Goal: Answer question/provide support

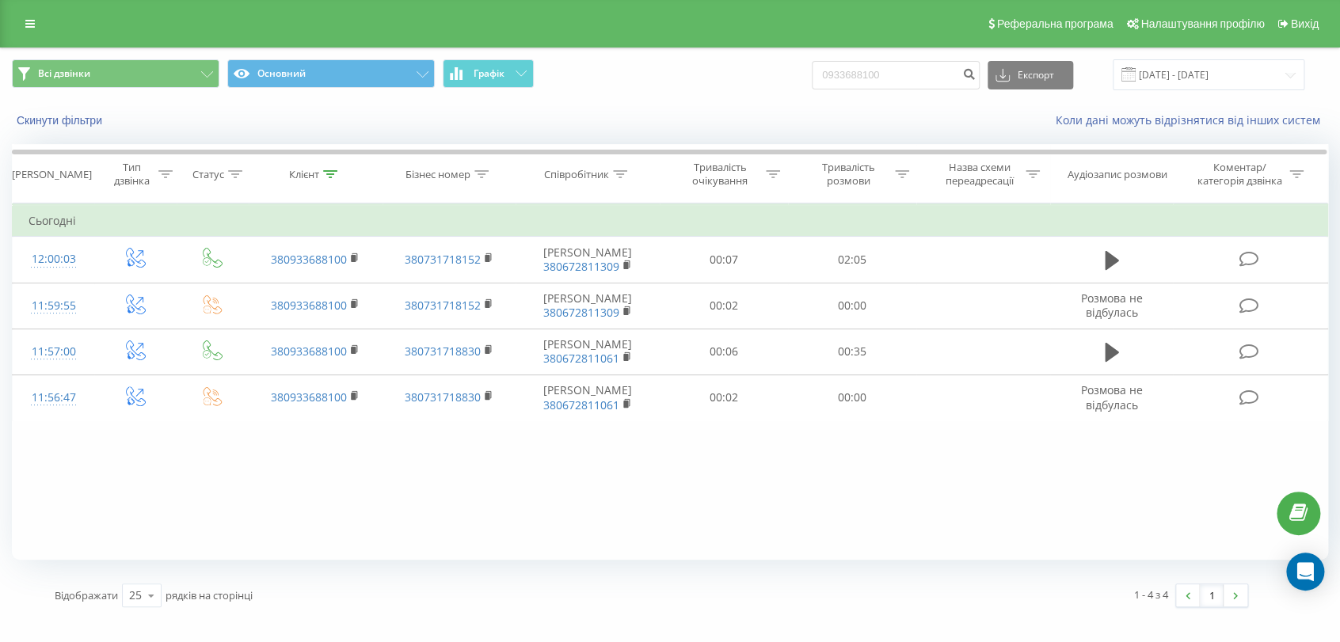
click at [679, 459] on div "Фільтрувати за умовою Дорівнює Введіть значення Скасувати OK Фільтрувати за умо…" at bounding box center [670, 381] width 1316 height 356
click at [1315, 561] on div "Open Intercom Messenger" at bounding box center [1305, 572] width 42 height 42
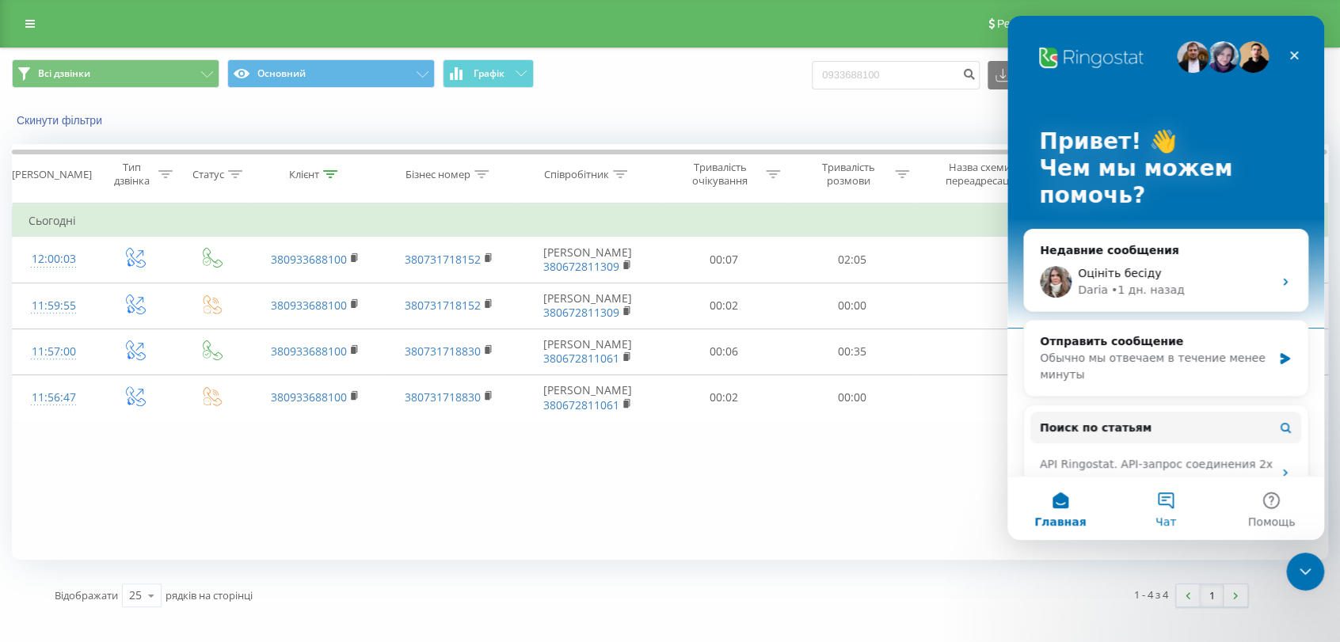
click at [1172, 507] on button "Чат" at bounding box center [1164, 508] width 105 height 63
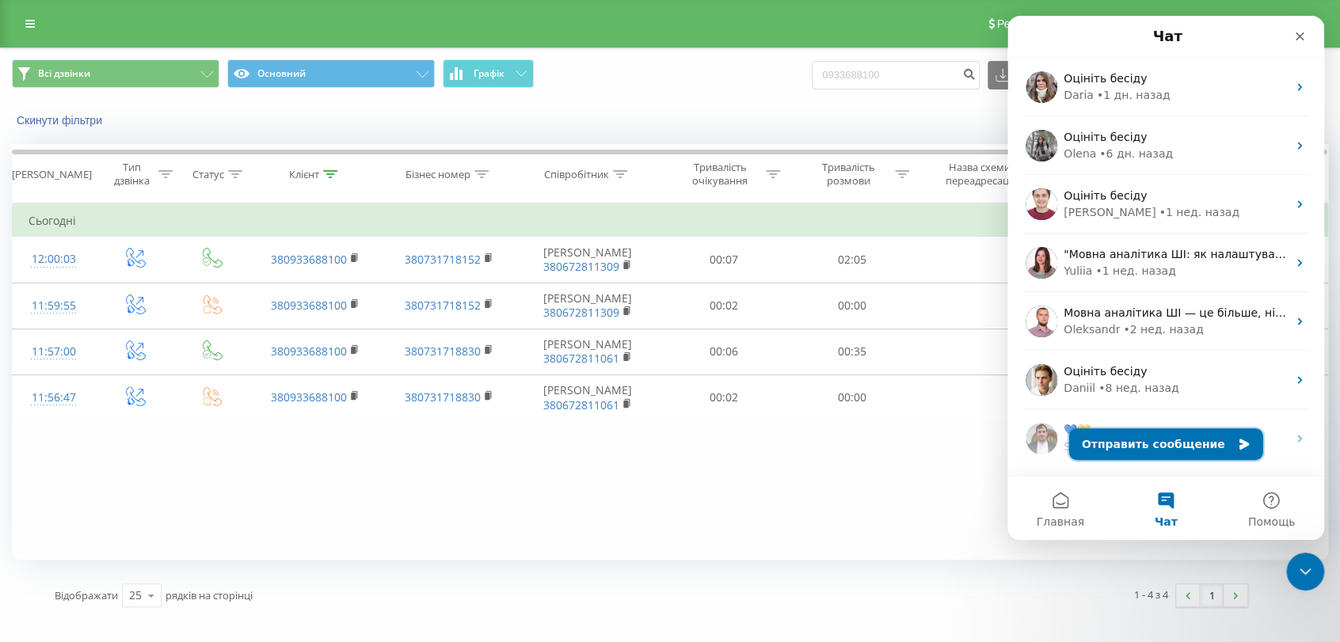
click at [1175, 448] on button "Отправить сообщение" at bounding box center [1166, 444] width 194 height 32
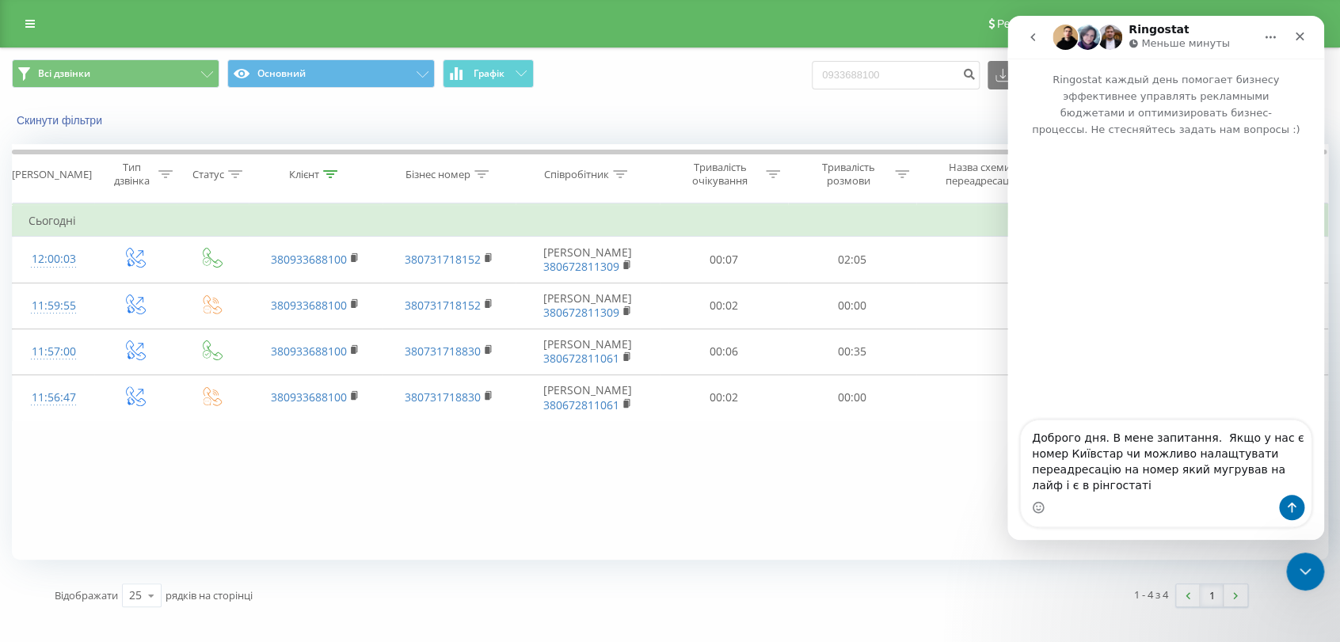
click at [1178, 467] on textarea "Доброго дня. В мене запитання. Якщо у нас є номер Київстар чи можливо налащтува…" at bounding box center [1166, 457] width 290 height 74
click at [1125, 483] on textarea "Доброго дня. В мене запитання. Якщо у нас є номер Київстар чи можливо налаштува…" at bounding box center [1166, 457] width 290 height 74
click at [1123, 483] on textarea "Доброго дня. В мене запитання. Якщо у нас є номер Київстар чи можливо налаштува…" at bounding box center [1166, 457] width 290 height 74
click at [1081, 483] on textarea "Доброго дня. В мене запитання. Якщо у нас є номер Київстар чи можливо налаштува…" at bounding box center [1166, 457] width 290 height 74
click at [1278, 479] on textarea "Доброго дня. В мене запитання. Якщо у нас є номер Київстар чи можливо налаштува…" at bounding box center [1166, 457] width 290 height 74
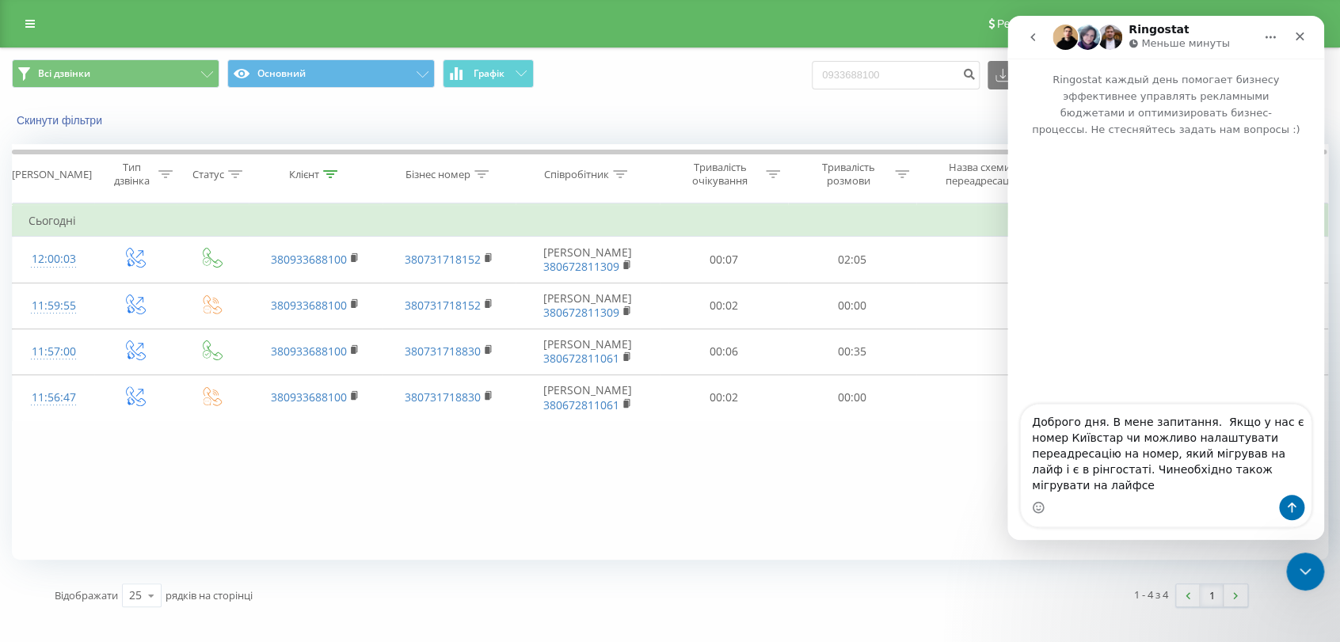
type textarea "Доброго дня. В мене запитання. Якщо у нас є номер Київстар чи можливо налаштува…"
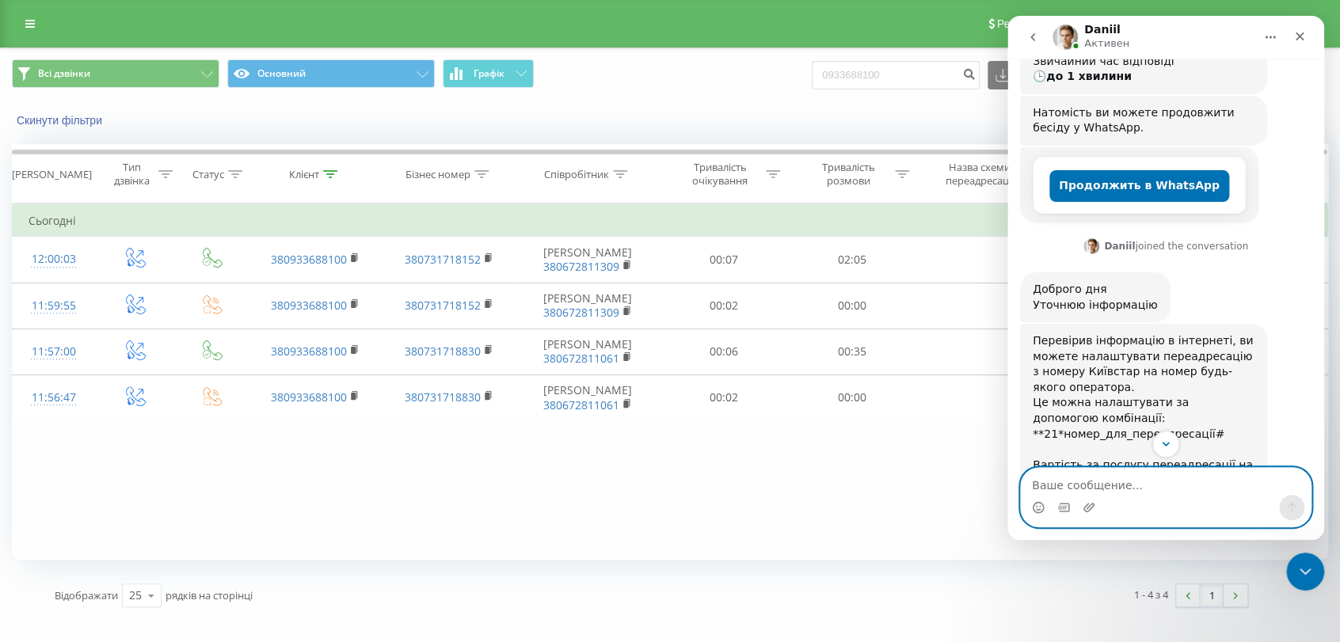
scroll to position [500, 0]
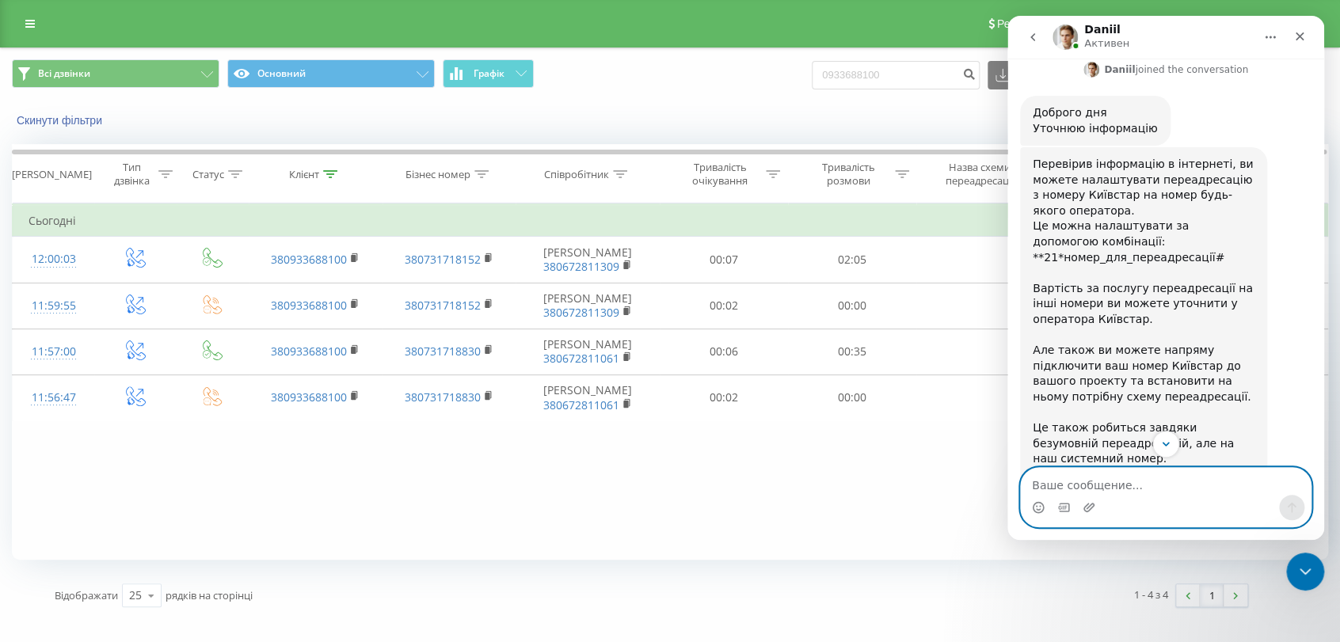
click at [1108, 485] on textarea "Ваше сообщение..." at bounding box center [1166, 481] width 290 height 27
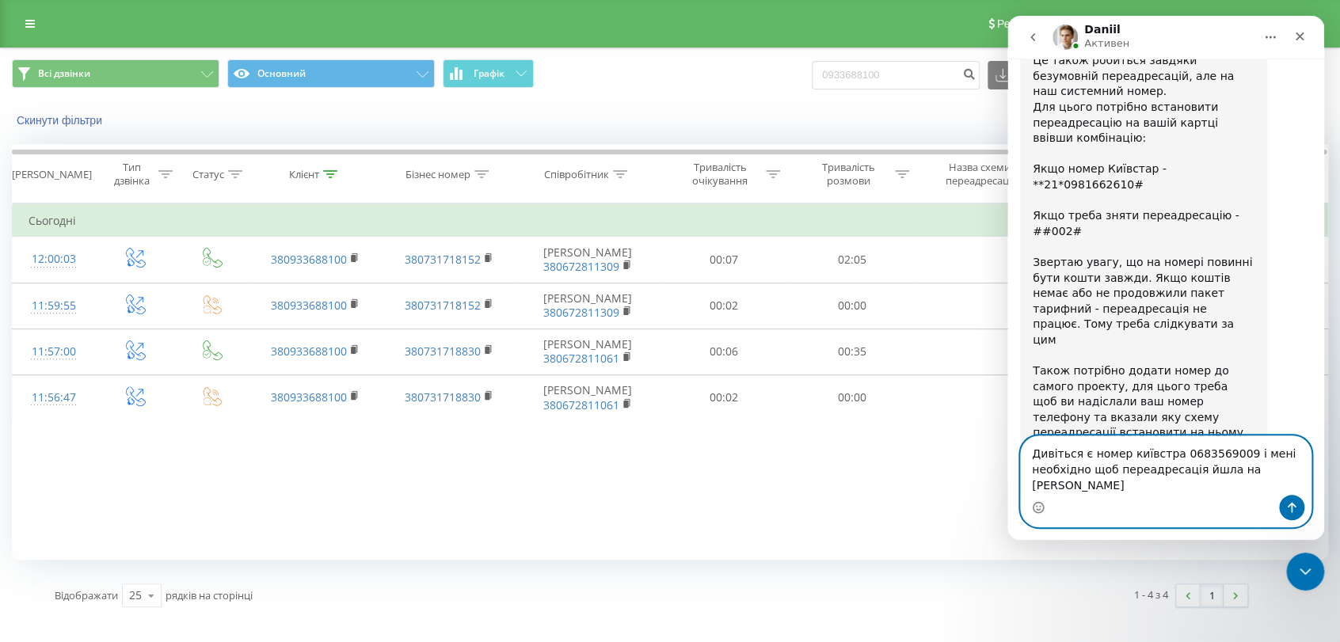
scroll to position [882, 0]
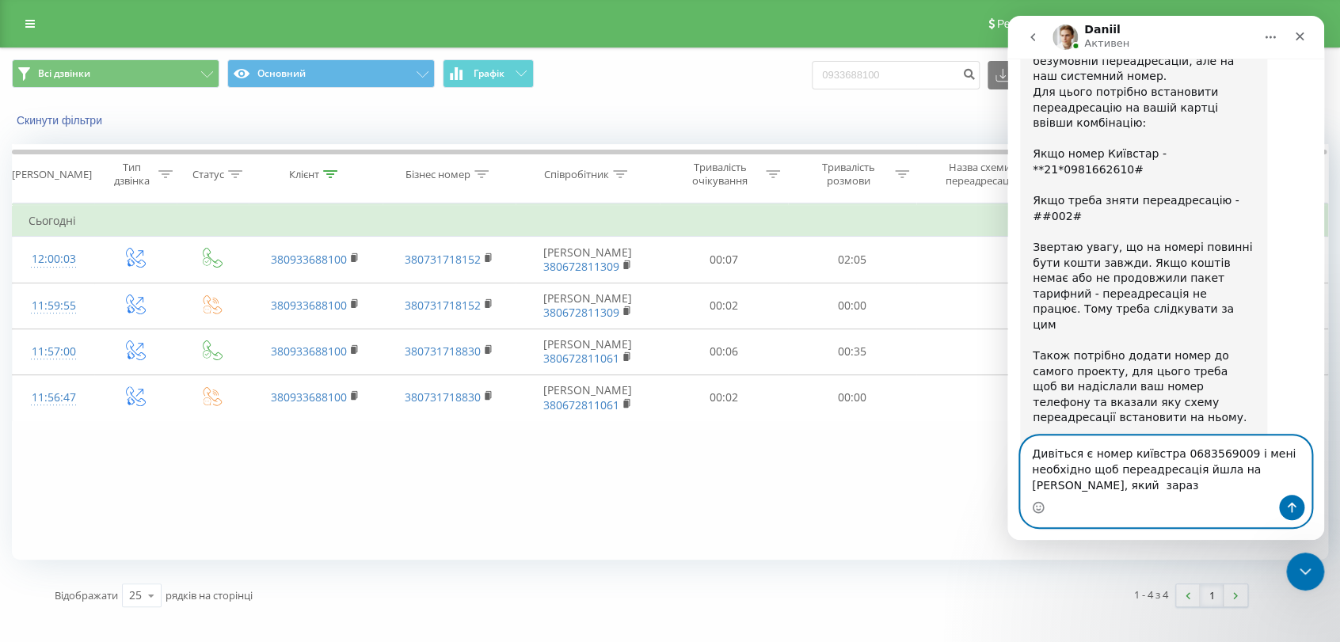
drag, startPoint x: 1230, startPoint y: 469, endPoint x: 1246, endPoint y: 472, distance: 16.1
click at [1231, 468] on textarea "Дивіться є номер київстра 0683569009 і мені необхідно щоб переадресація йшла на…" at bounding box center [1166, 465] width 290 height 59
click at [1217, 485] on textarea "Дивіться є номер київстра 0683569009 і мені необхідно щоб переадресація йшла на…" at bounding box center [1166, 465] width 290 height 59
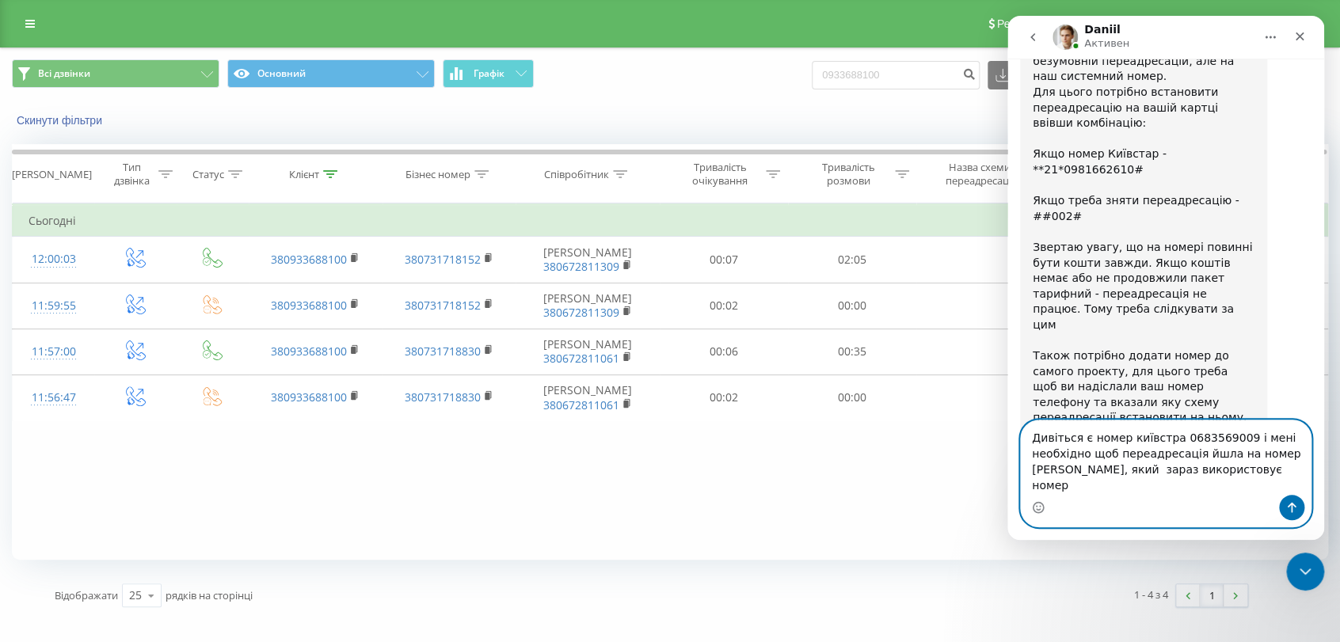
scroll to position [899, 0]
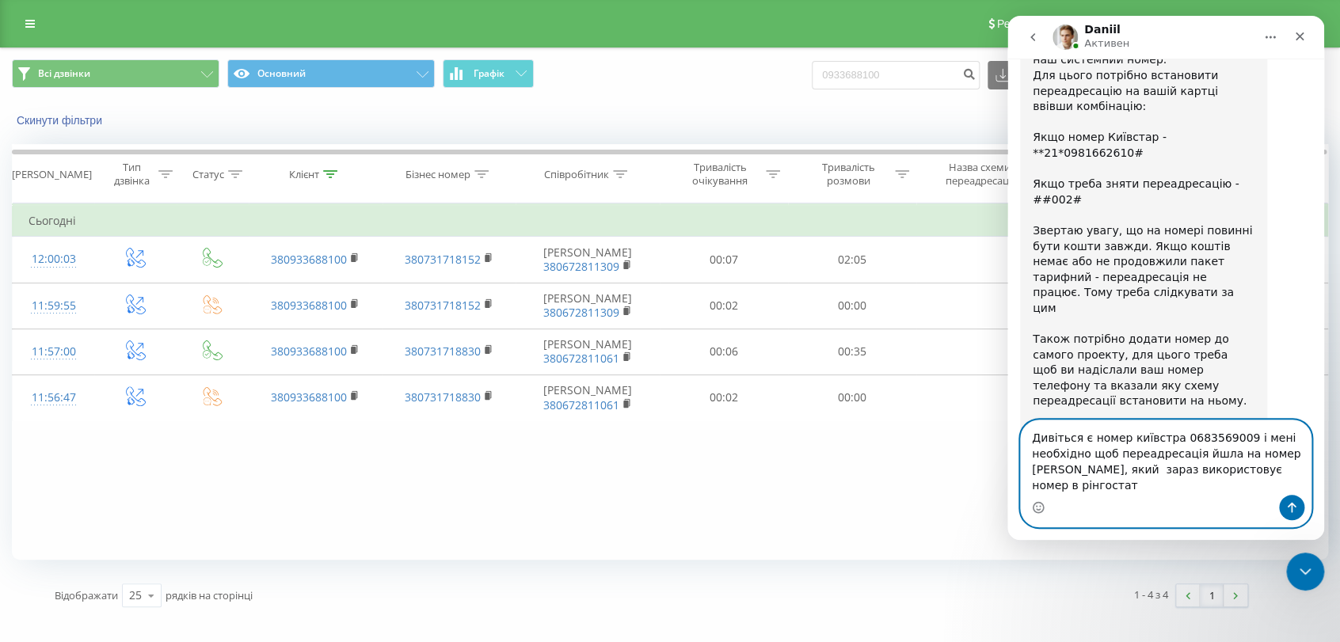
type textarea "Дивіться є номер київстра 0683569009 і мені необхідно щоб переадресація йшла на…"
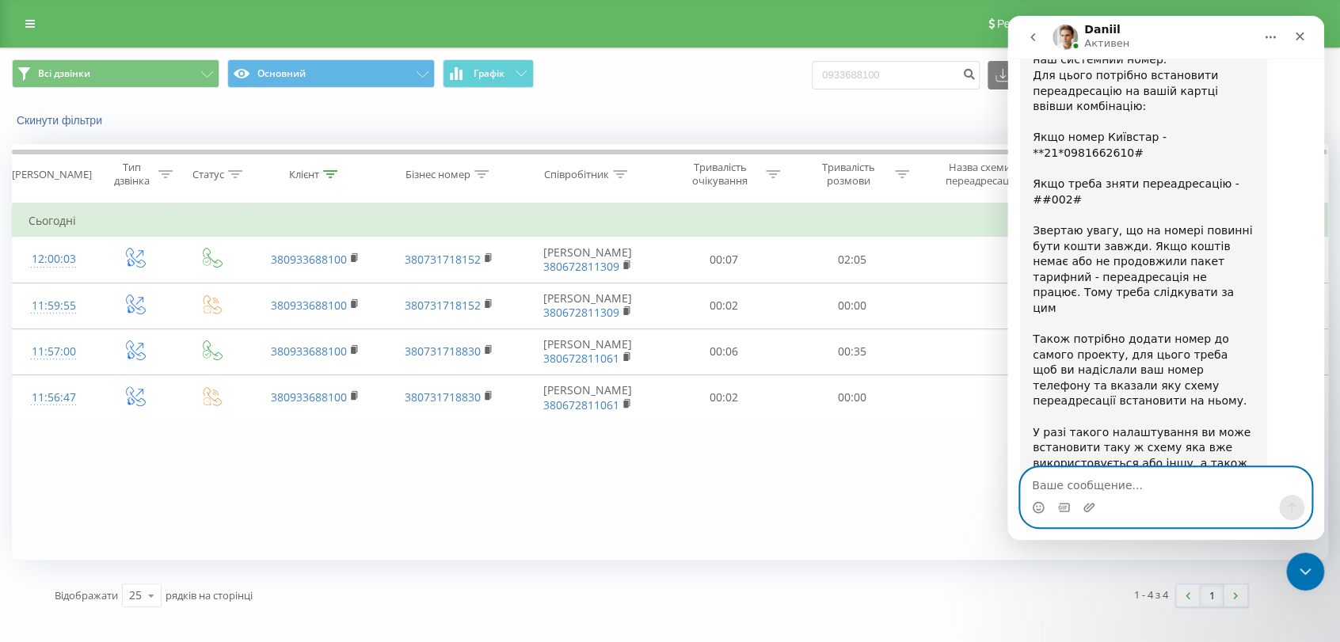
scroll to position [944, 0]
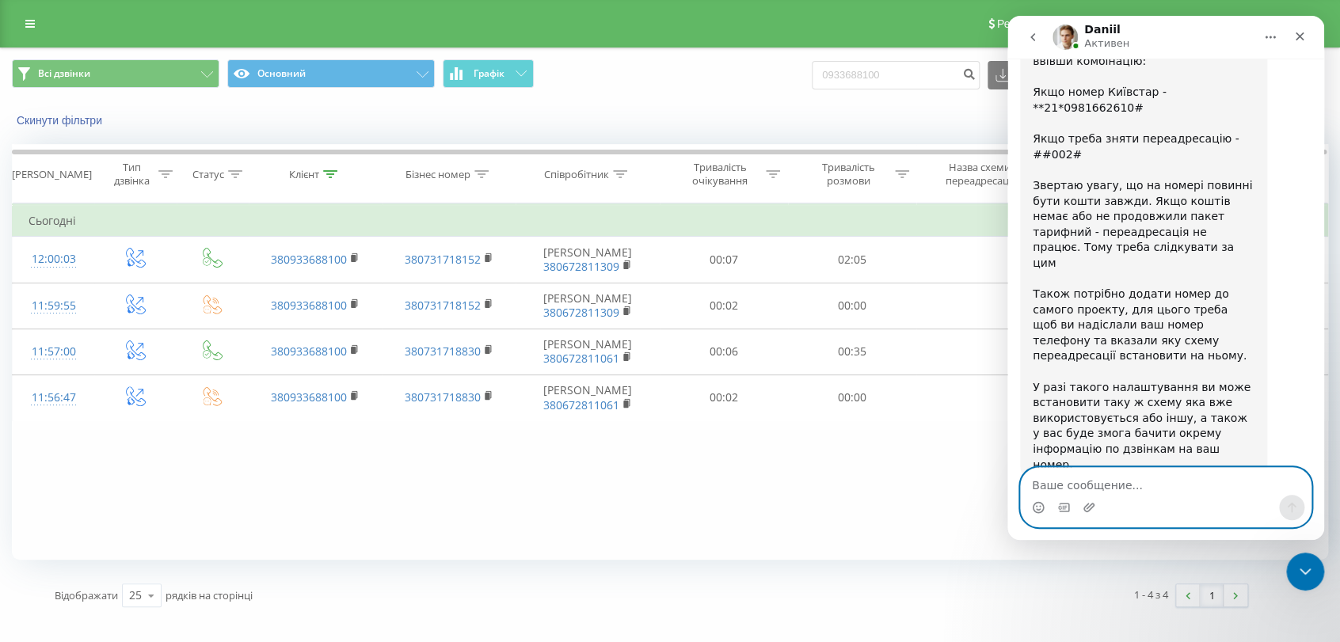
type textarea "в"
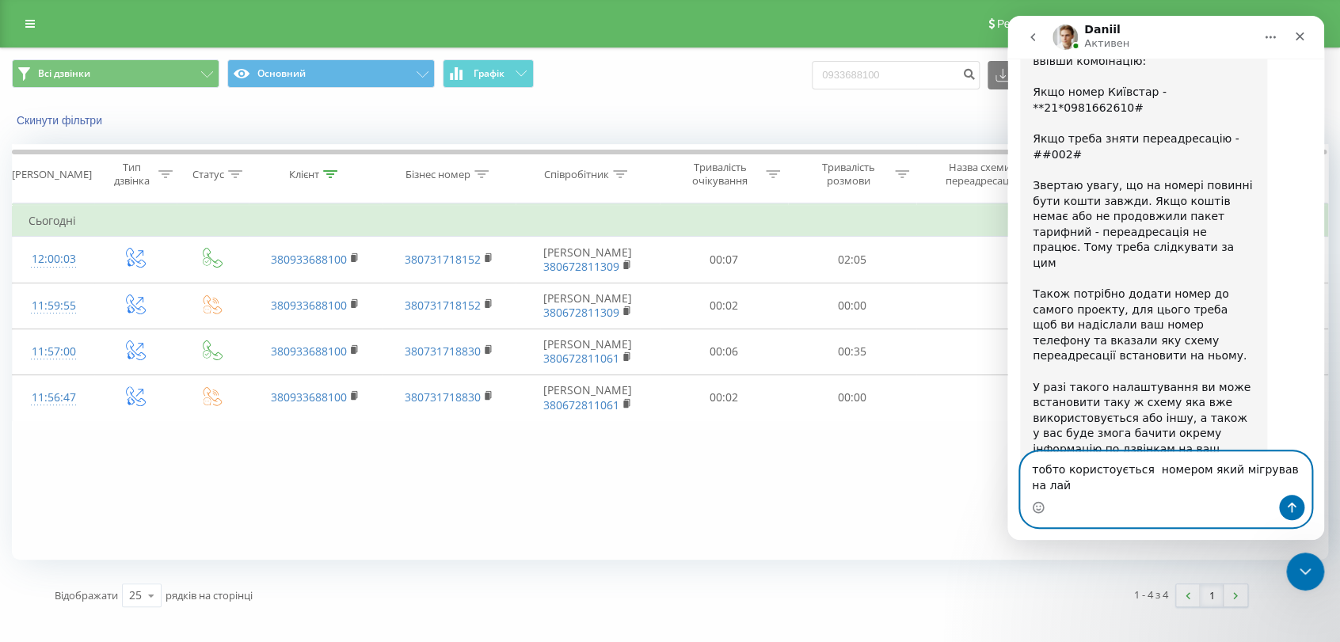
type textarea "тобто користоується номером який мігрував на лайф"
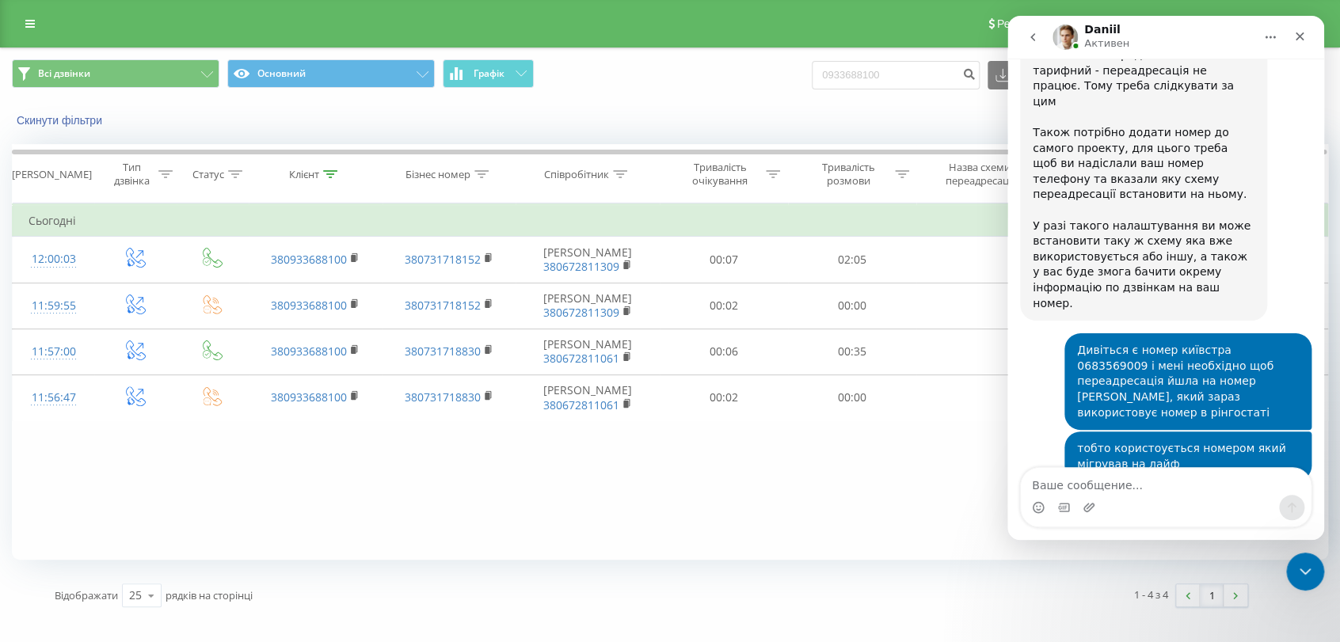
scroll to position [1165, 0]
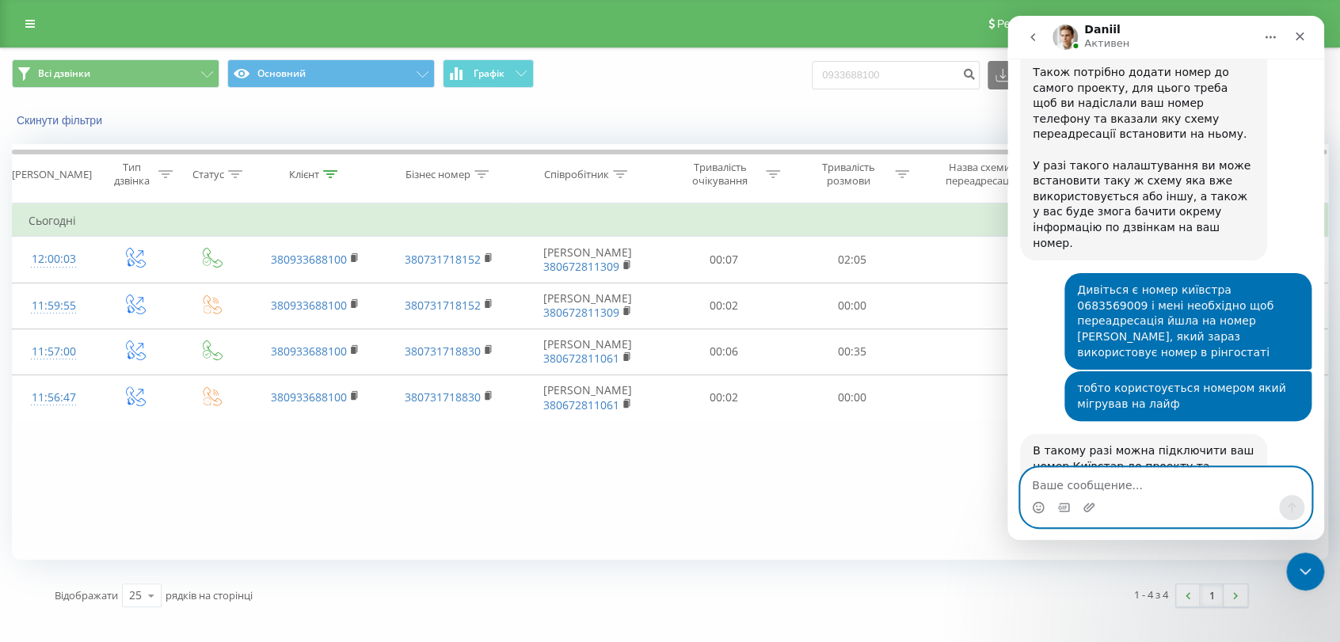
click at [1153, 487] on textarea "Ваше сообщение..." at bounding box center [1166, 481] width 290 height 27
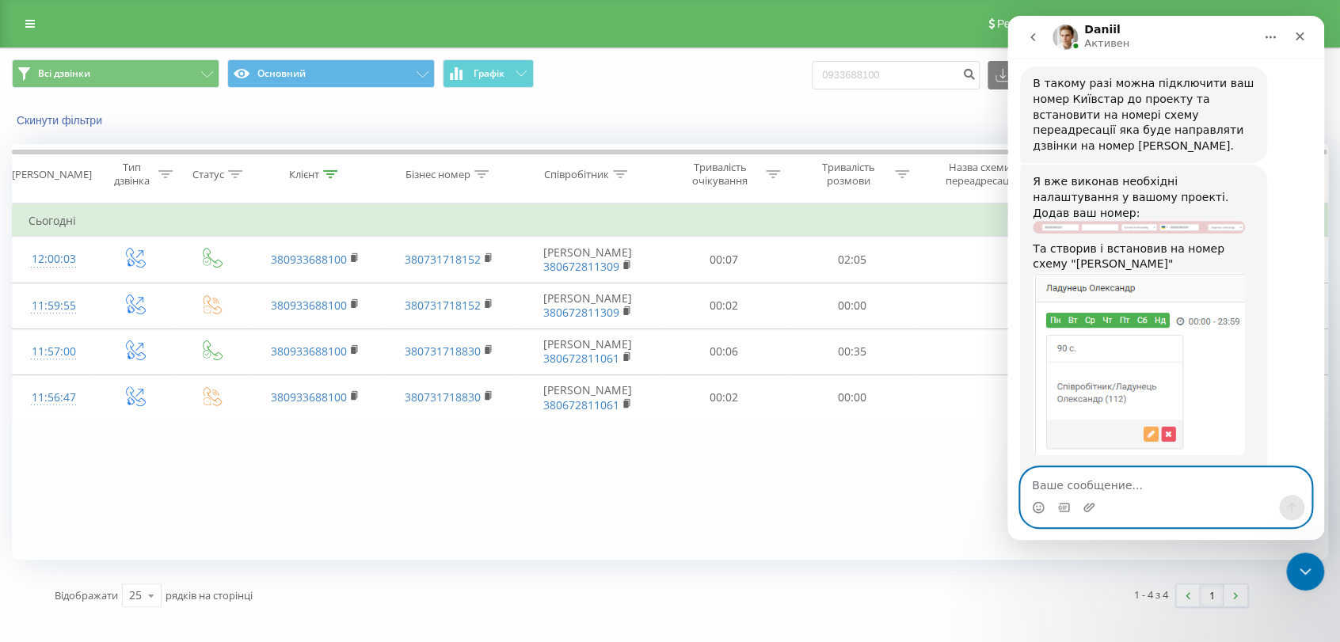
scroll to position [1539, 0]
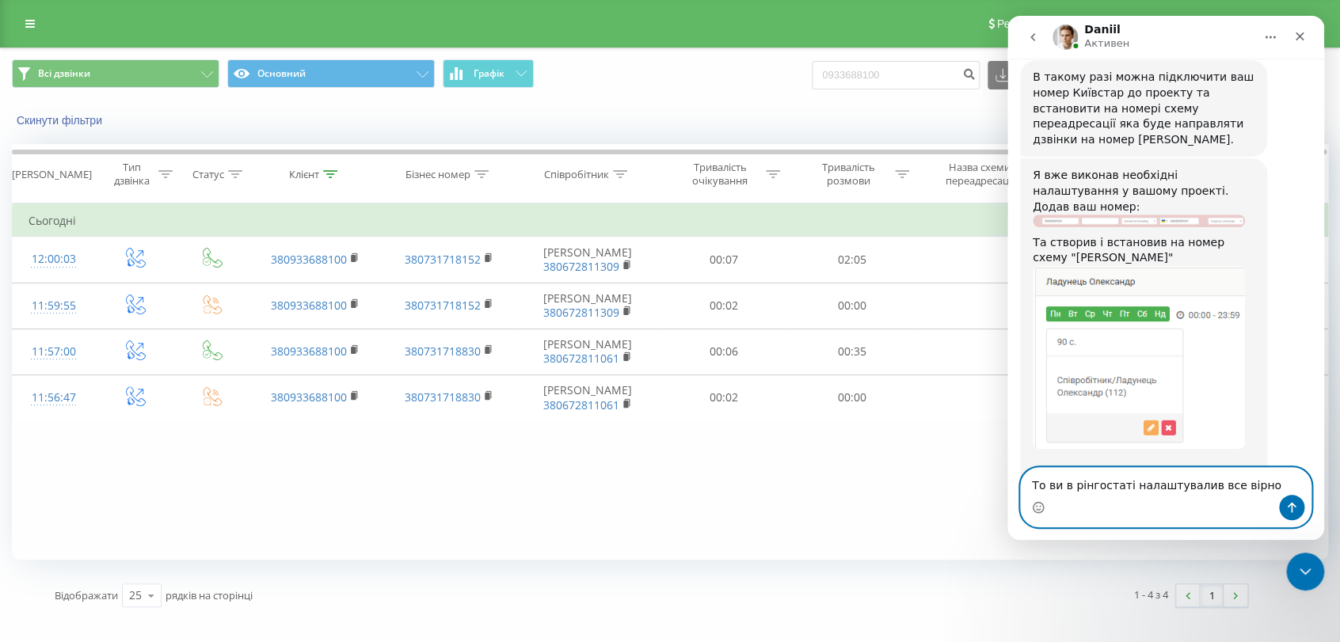
type textarea "То ви в рінгостаті налаштувалив все вірно?"
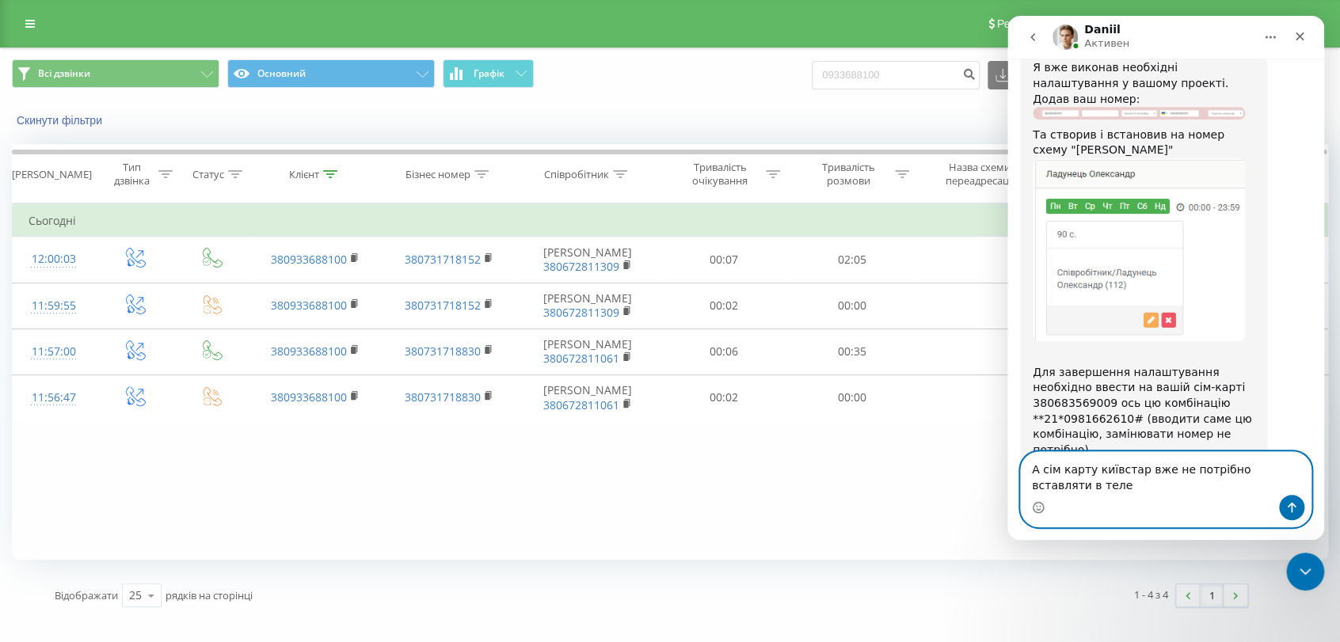
scroll to position [1663, 0]
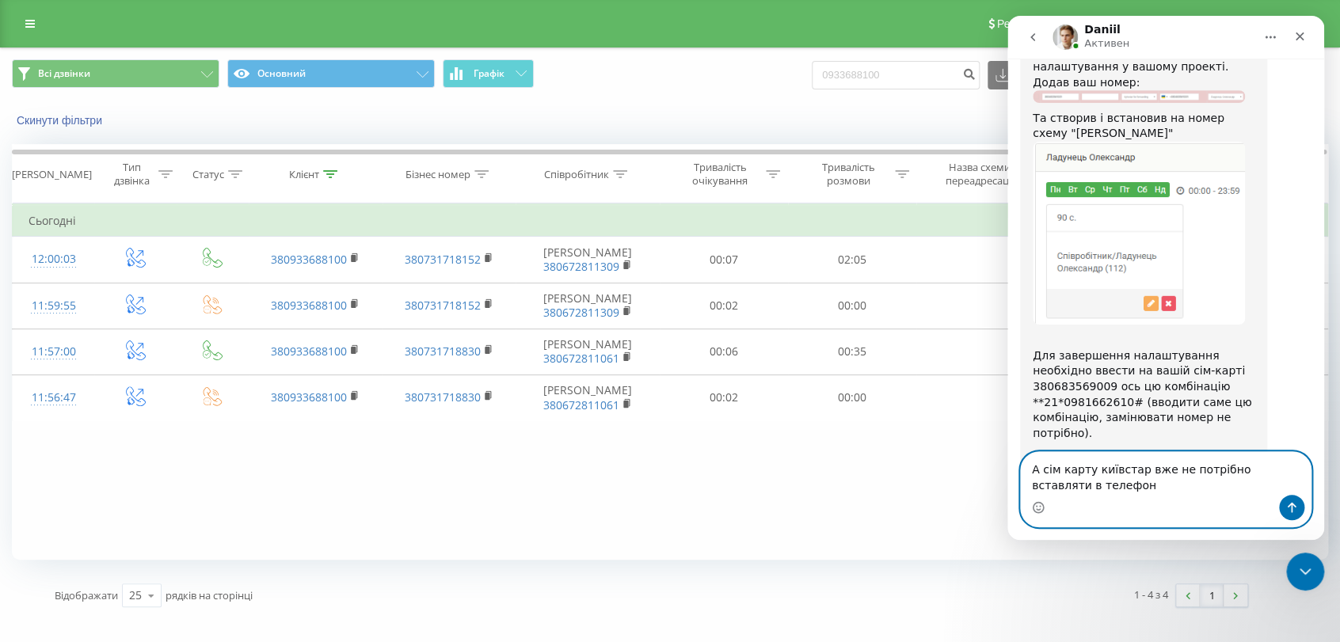
type textarea "А сім карту київстар вже не потрібно вставляти в телефон?"
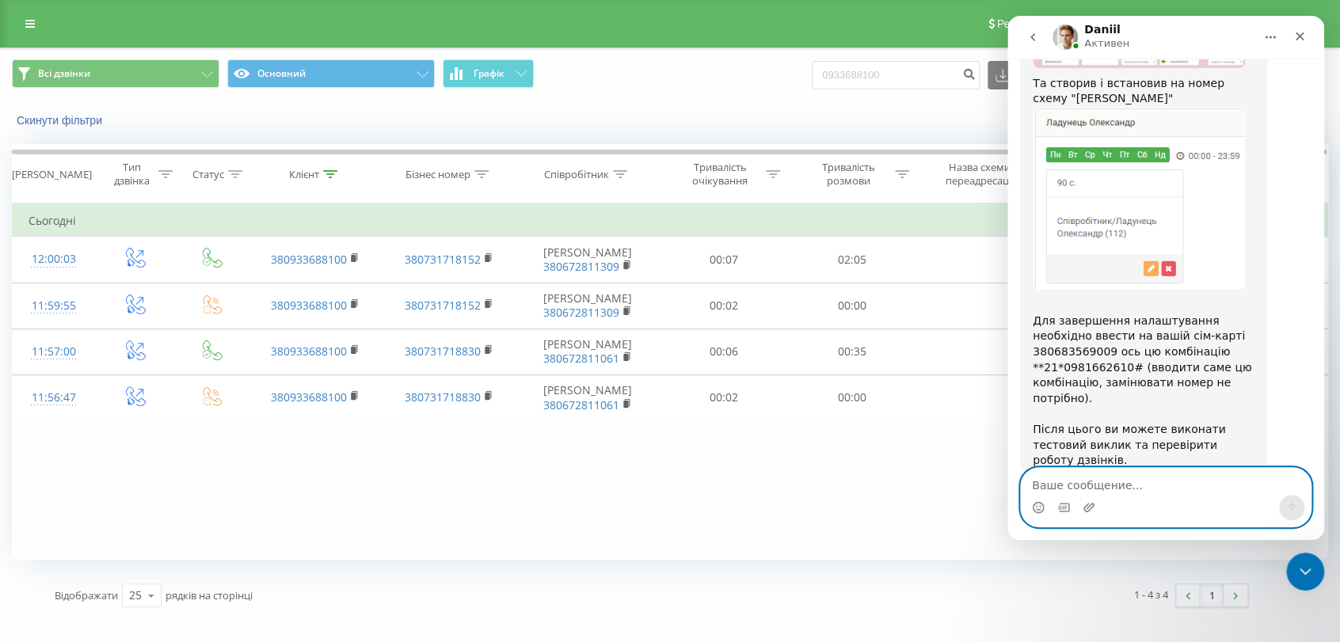
scroll to position [1732, 0]
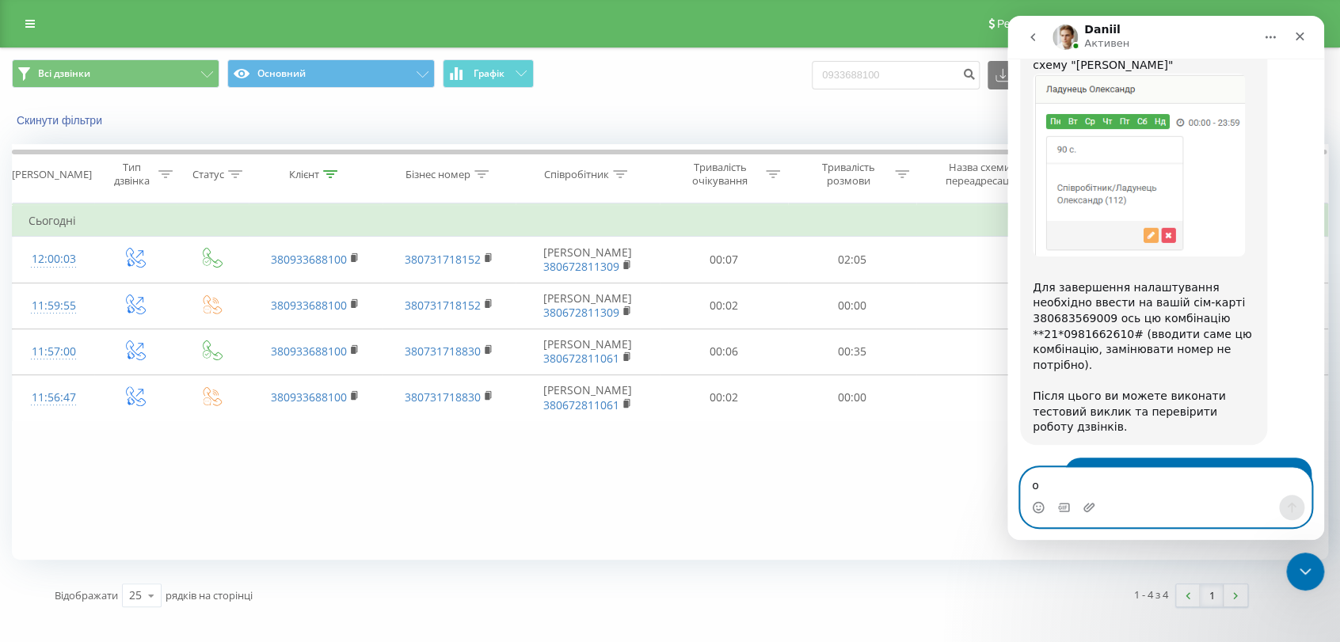
type textarea "ок"
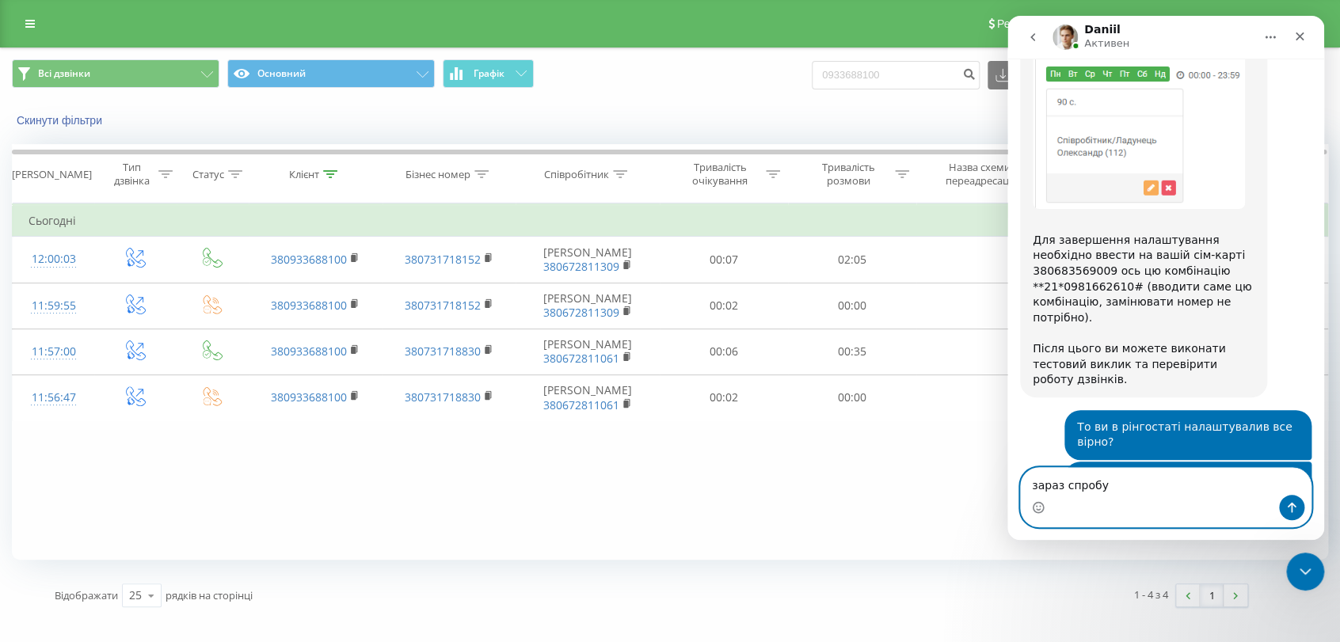
type textarea "зараз спробую"
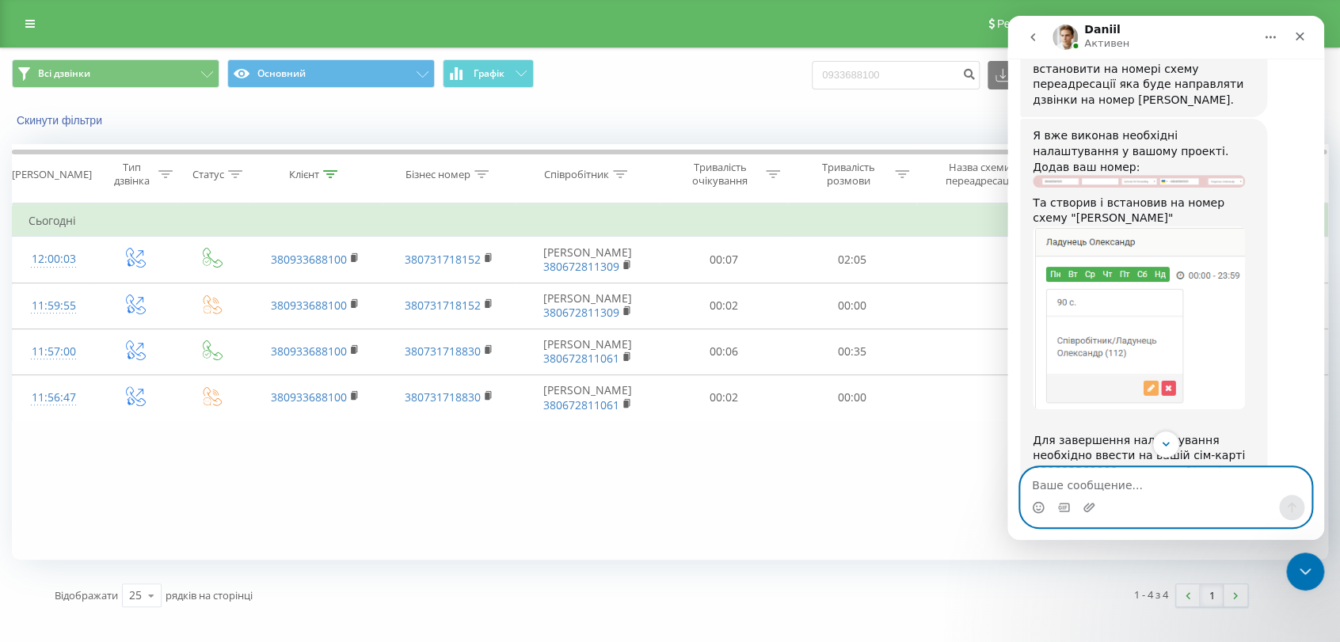
scroll to position [1580, 0]
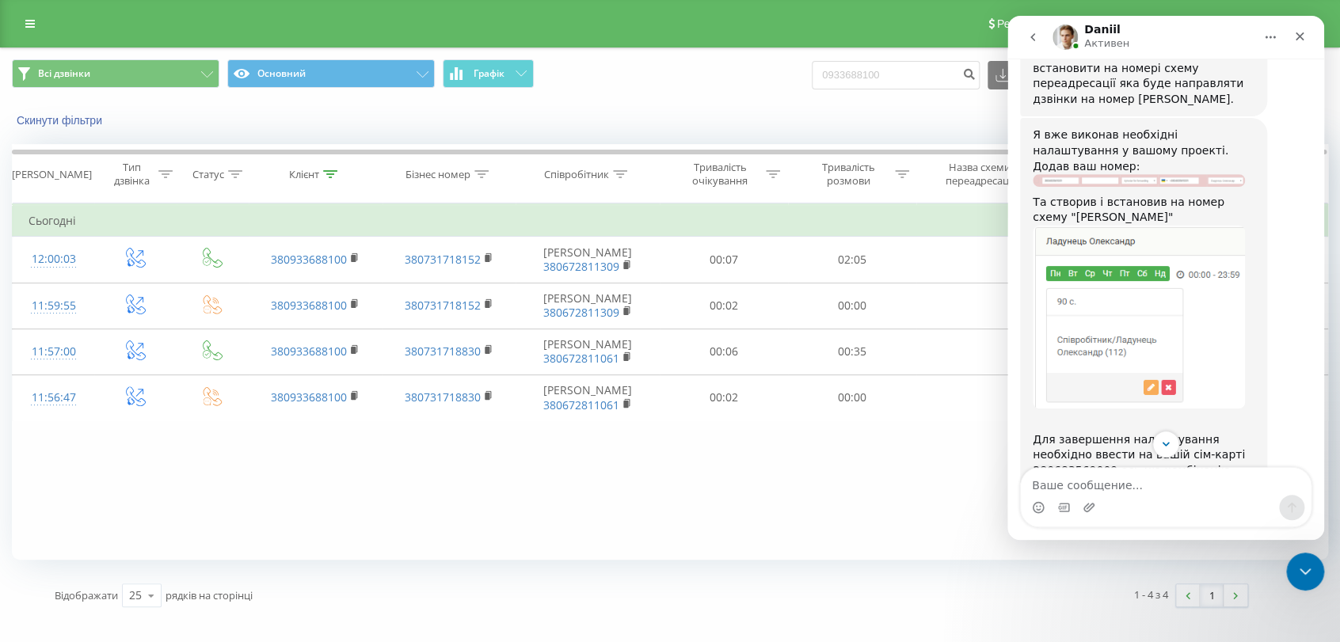
drag, startPoint x: 1232, startPoint y: 298, endPoint x: 1133, endPoint y: 306, distance: 99.3
click at [1133, 416] on div "Для завершення налаштування необхідно ввести на вашій сім-карті 380683569009 ос…" at bounding box center [1143, 501] width 222 height 171
copy div "**21*0981662610#"
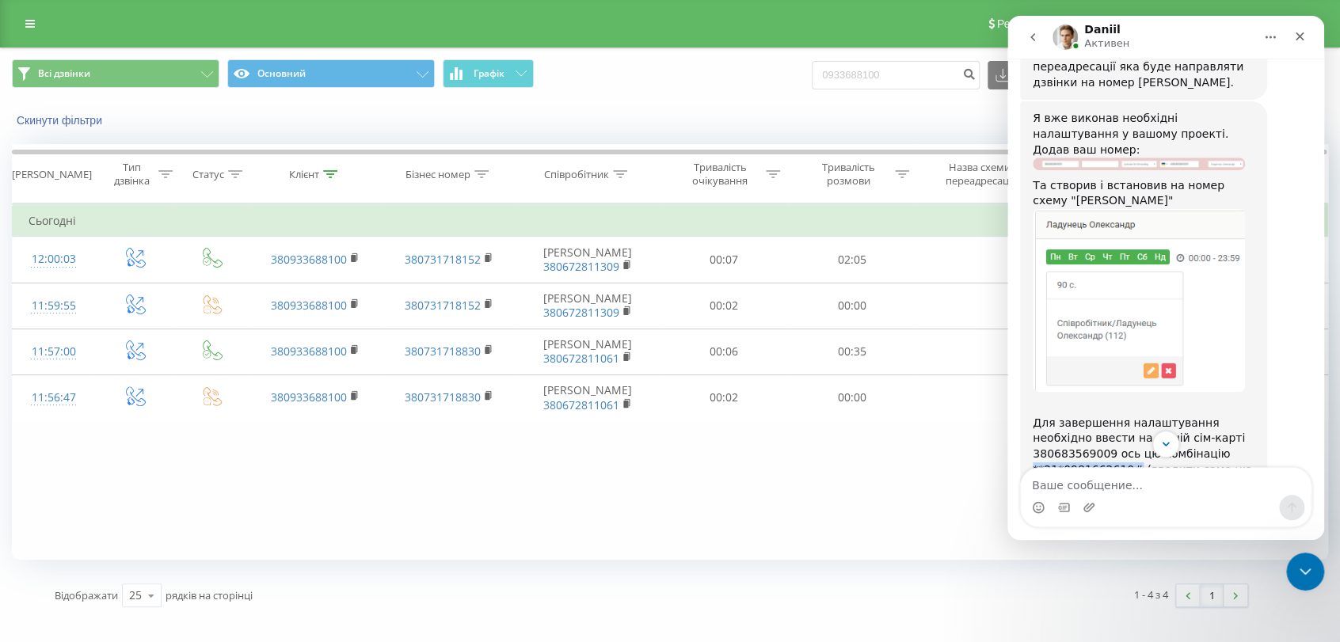
scroll to position [1948, 0]
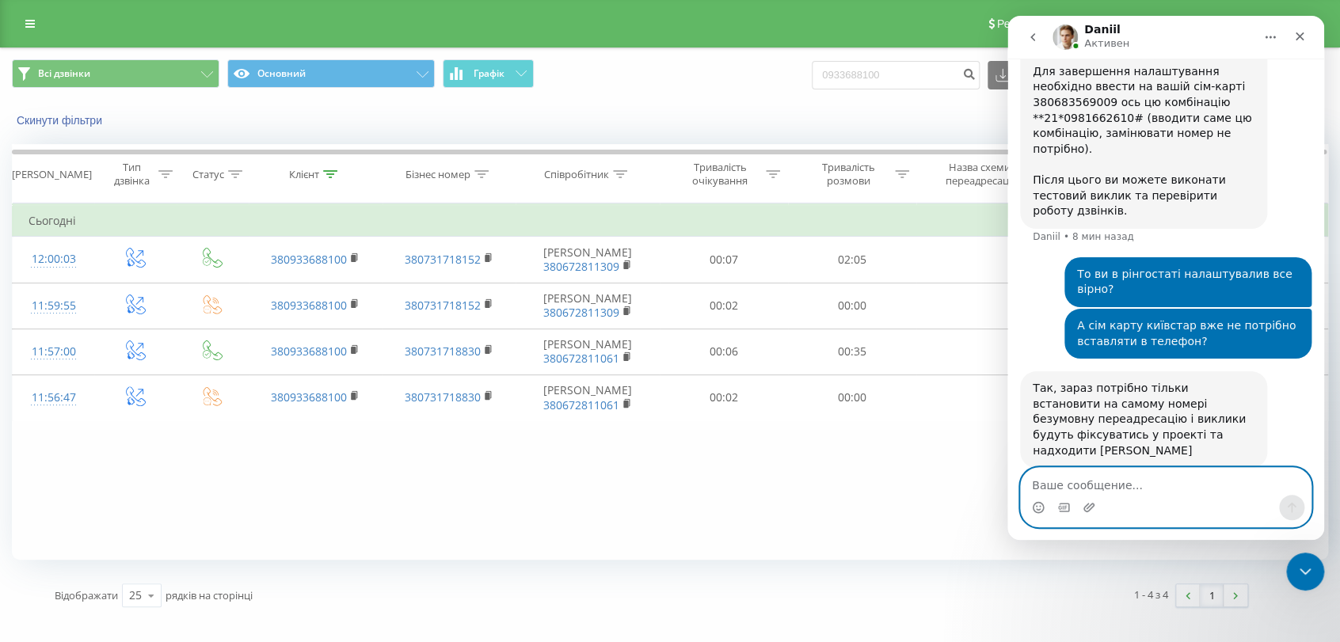
click at [1147, 483] on textarea "Ваше сообщение..." at bounding box center [1166, 481] width 290 height 27
type textarea "Щось не виходить"
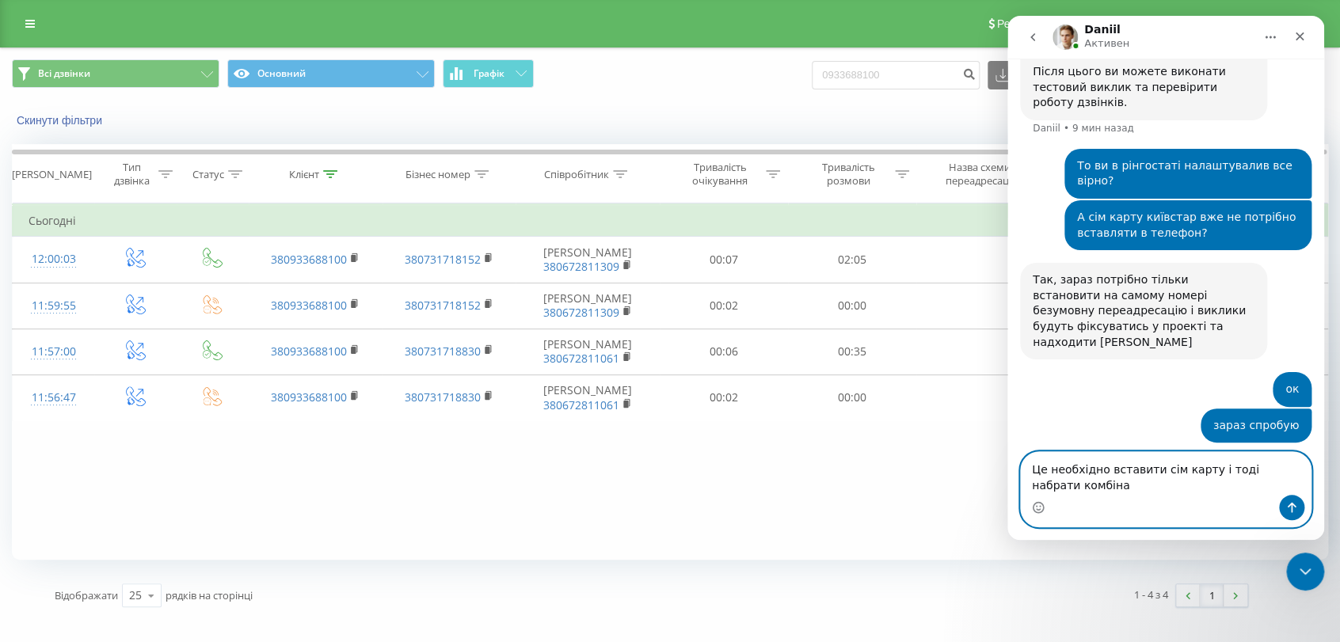
scroll to position [2072, 0]
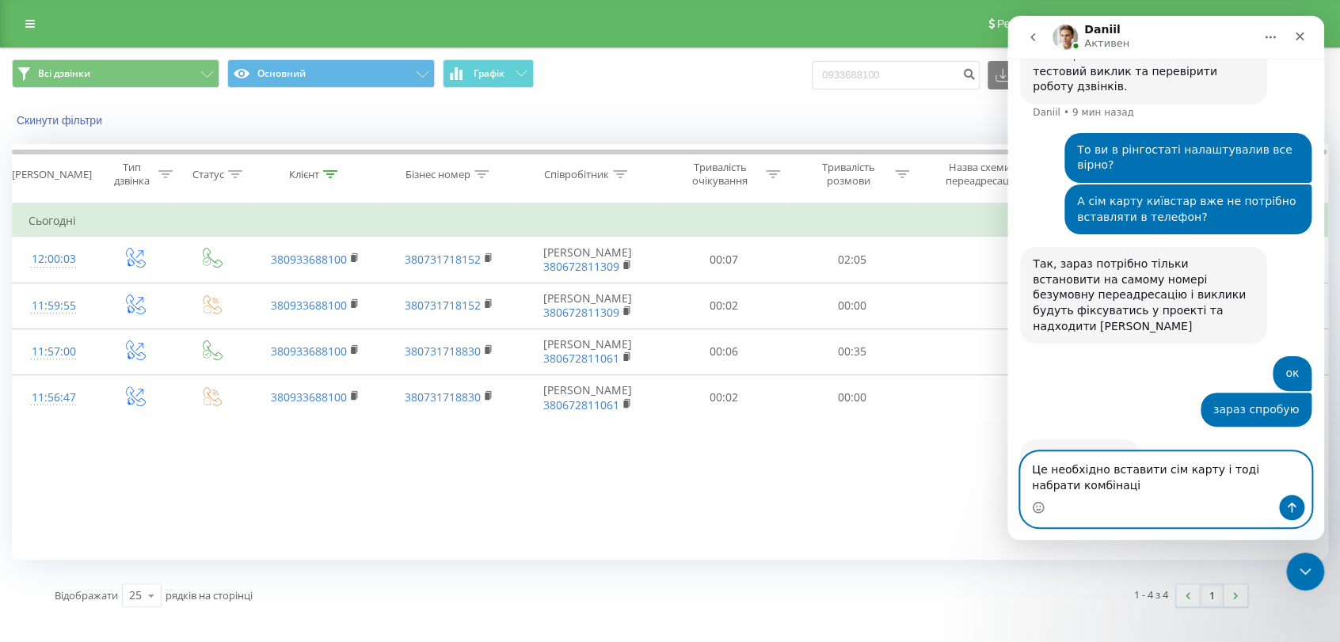
type textarea "Це необхідно вставити сім карту і тоді набрати комбінацію"
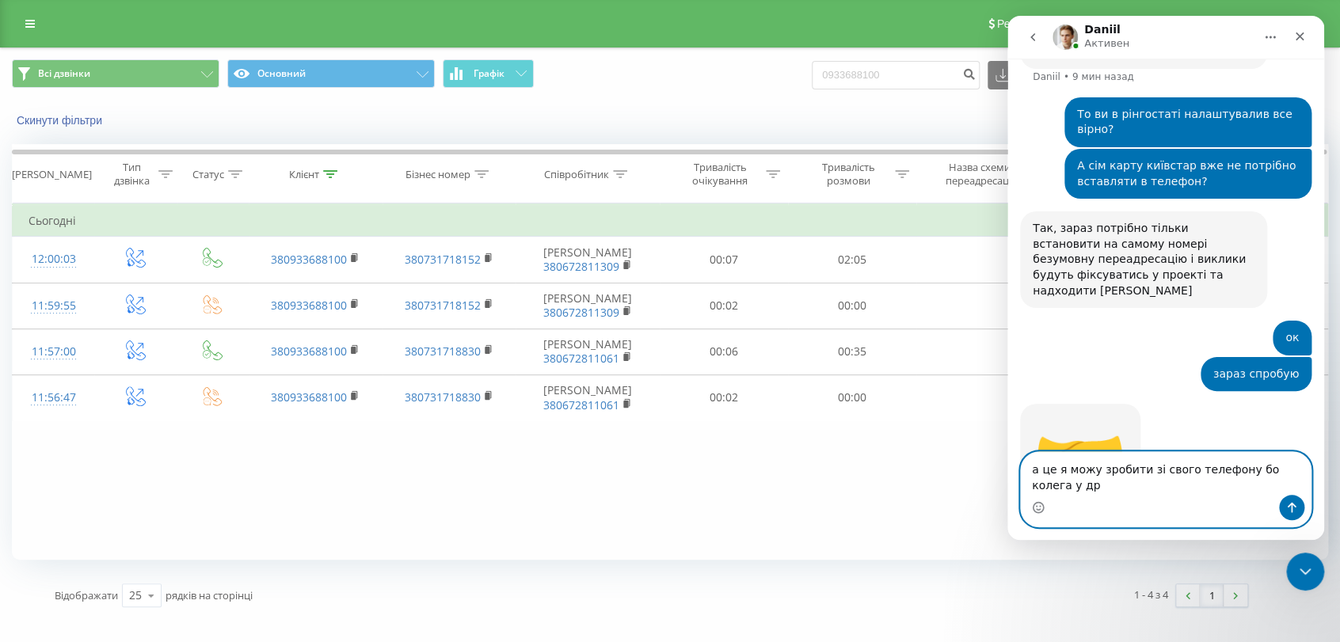
scroll to position [2123, 0]
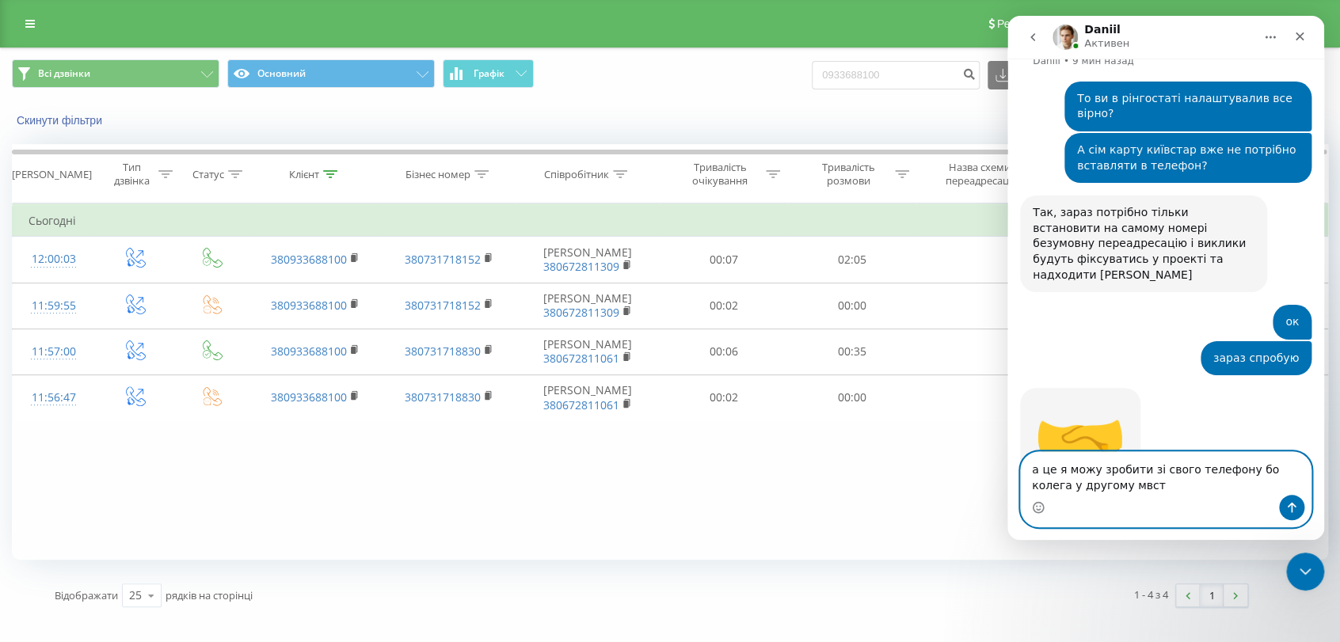
type textarea "а це я можу зробити зі свого телефону бо колега у другому мвсті"
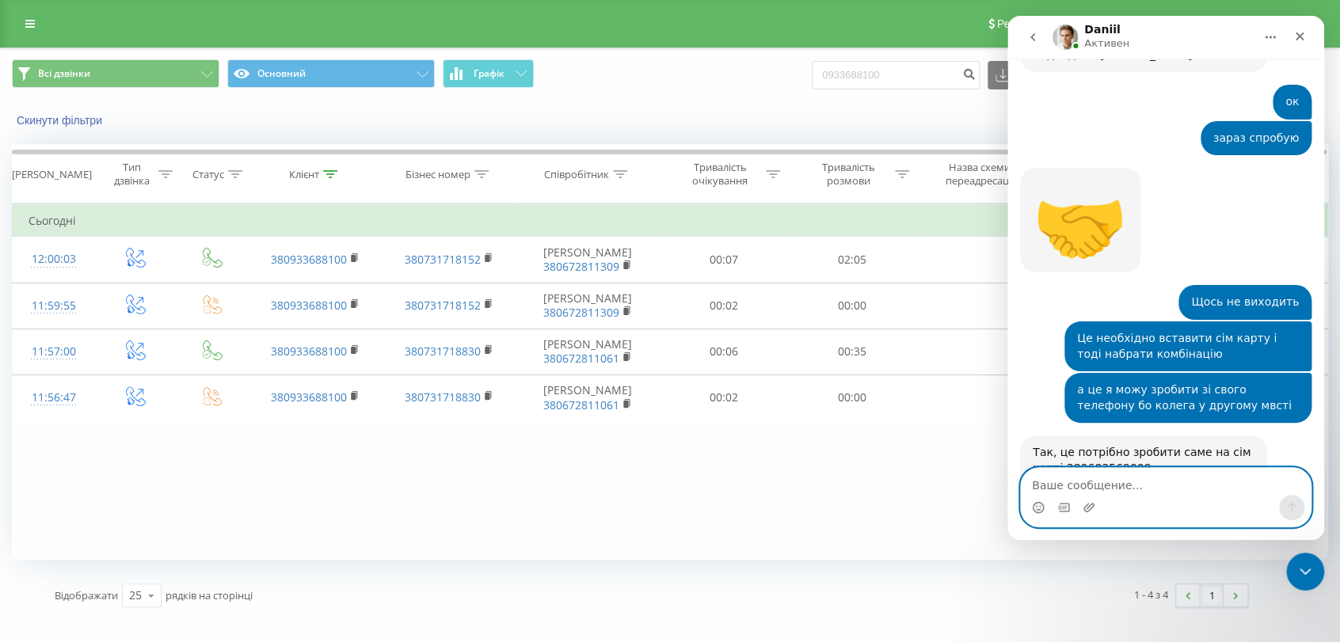
scroll to position [2351, 0]
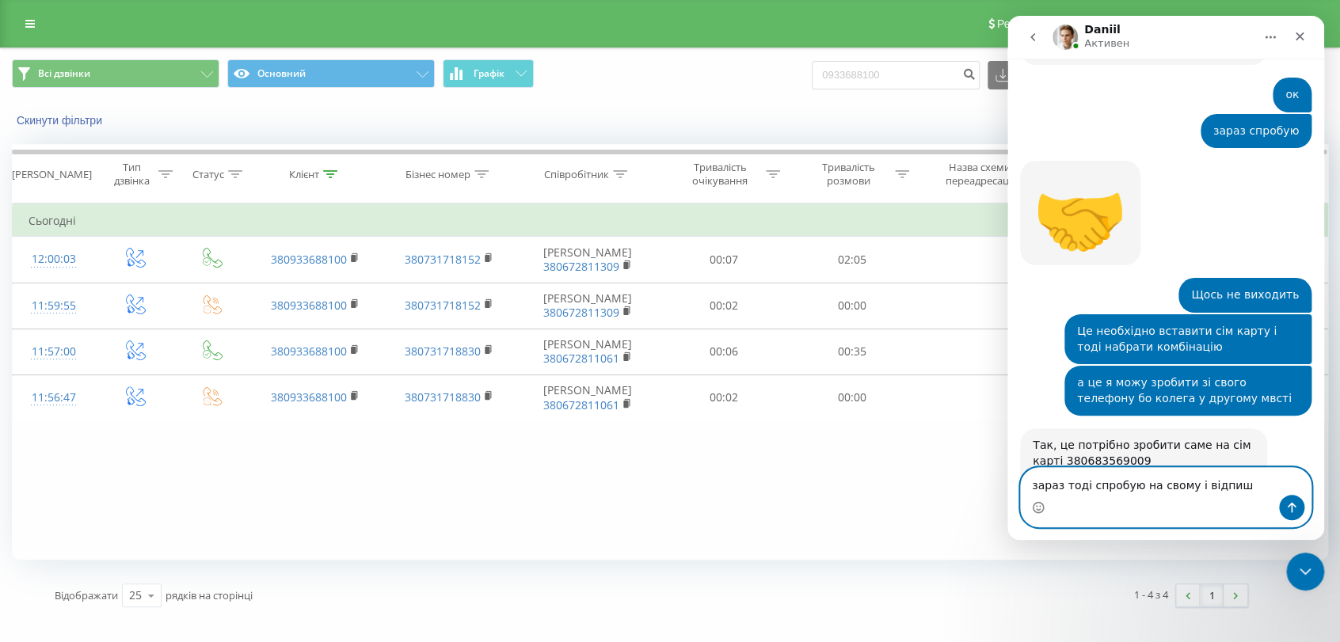
type textarea "зараз тоді спробую на свому і відпишу"
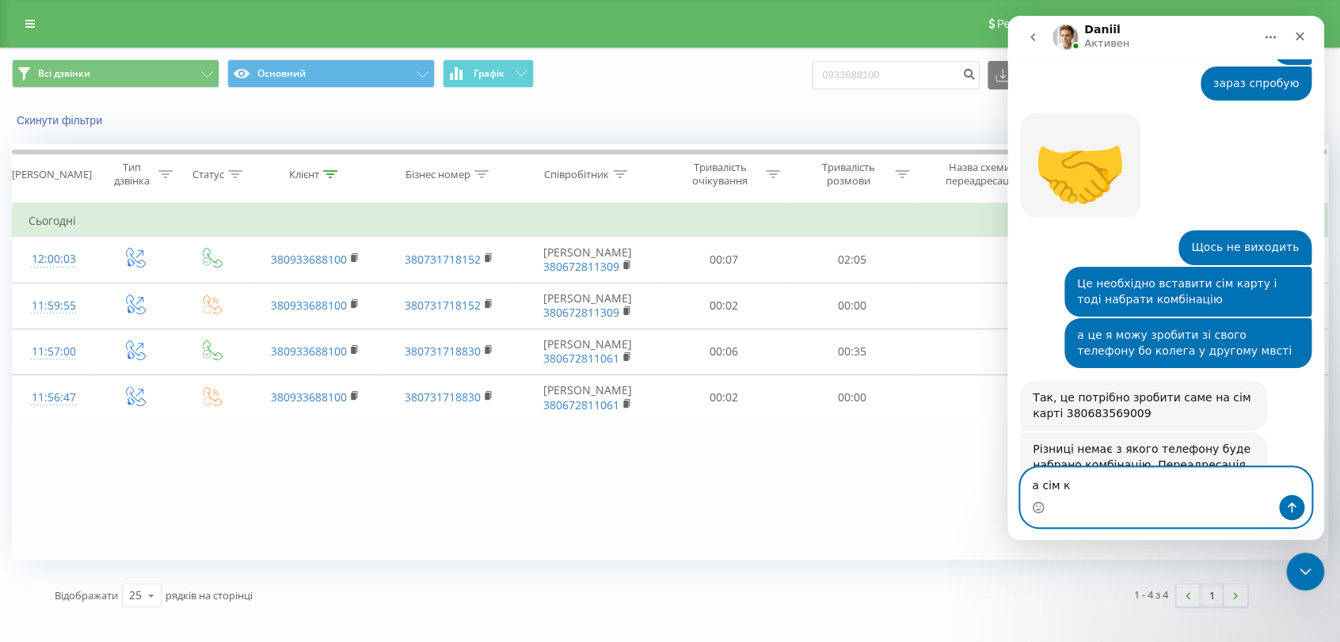
scroll to position [2477, 0]
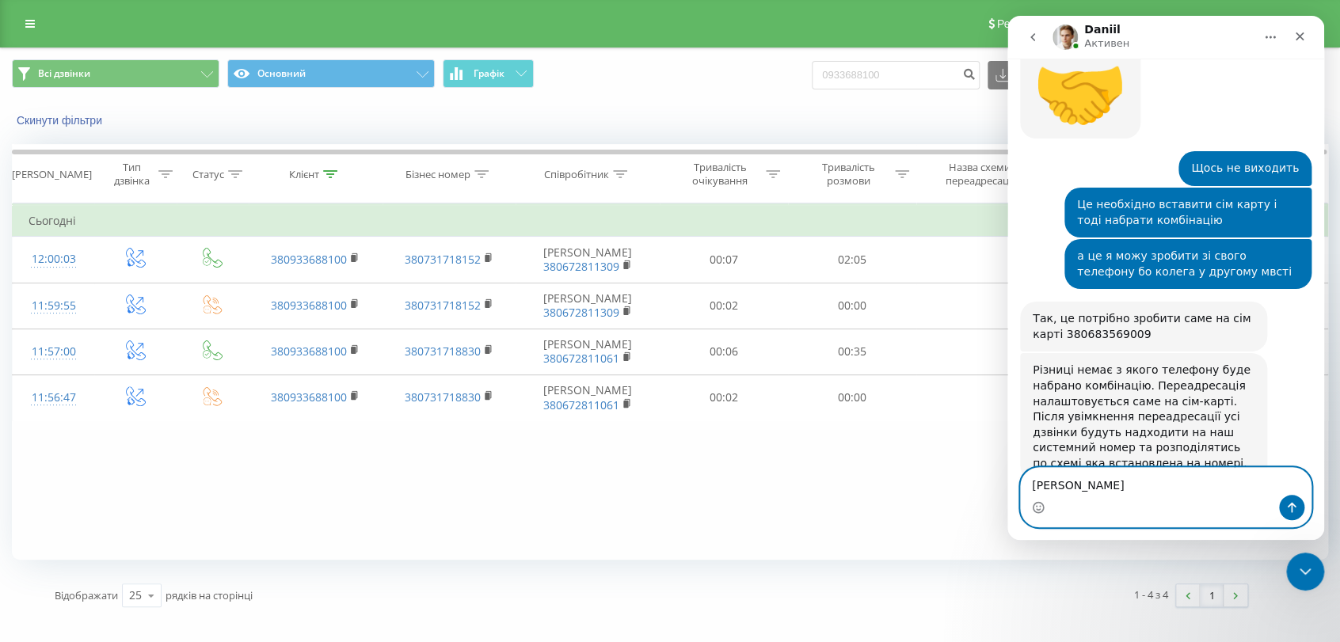
type textarea "[PERSON_NAME]"
type textarea "а ми вже ввели на номері іншому"
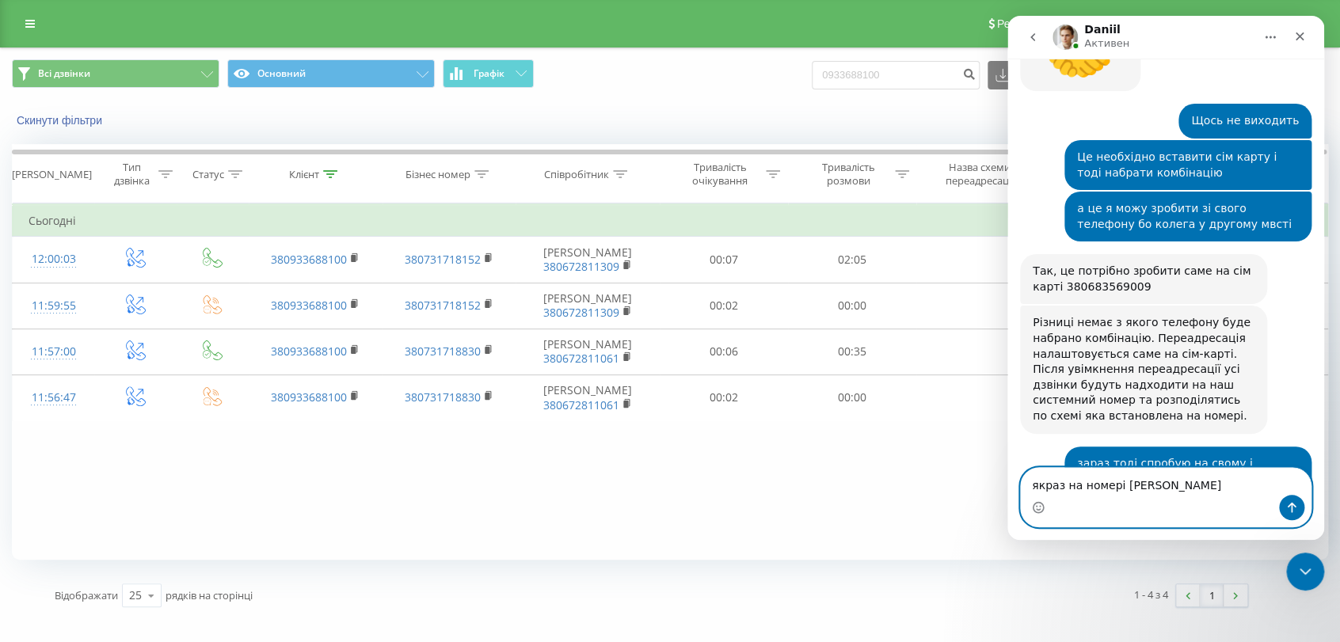
type textarea "якраз на номері Ладунця"
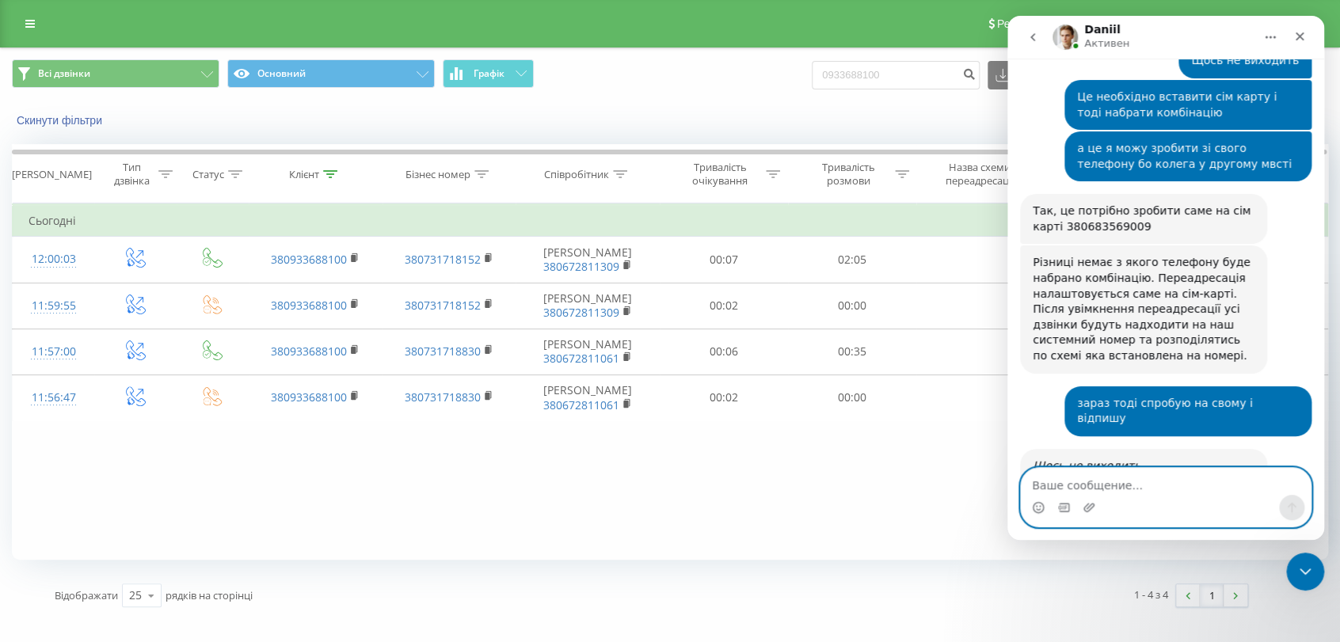
scroll to position [2622, 0]
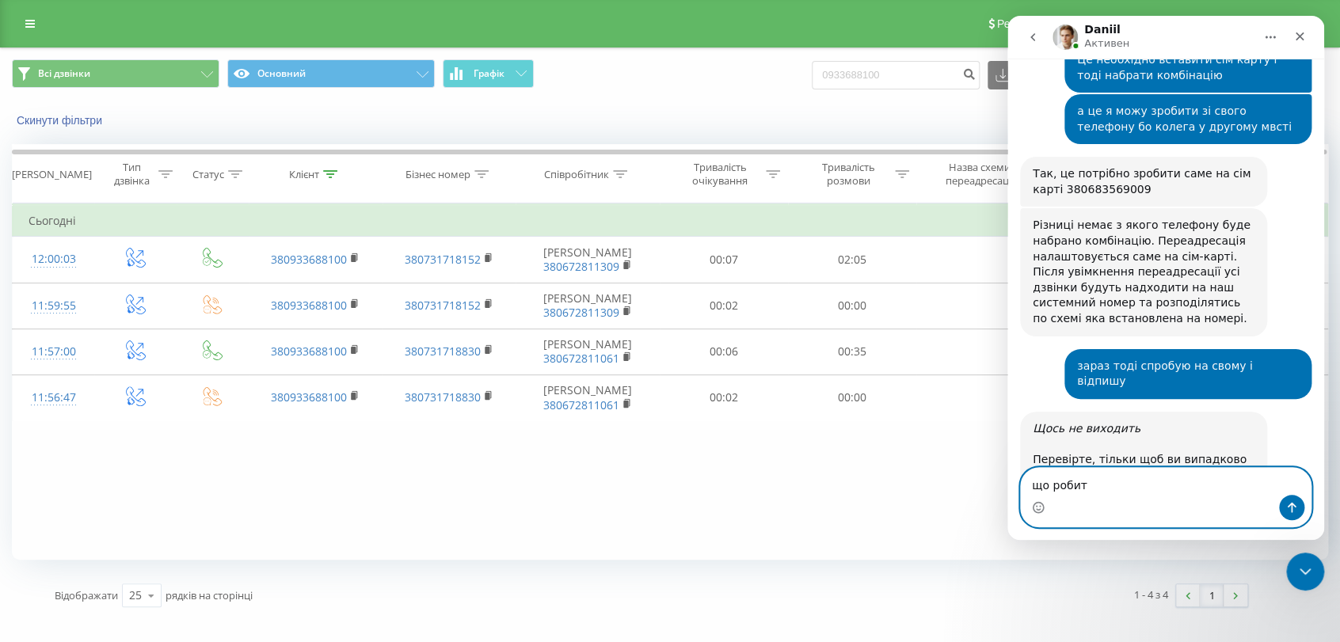
type textarea "що робити"
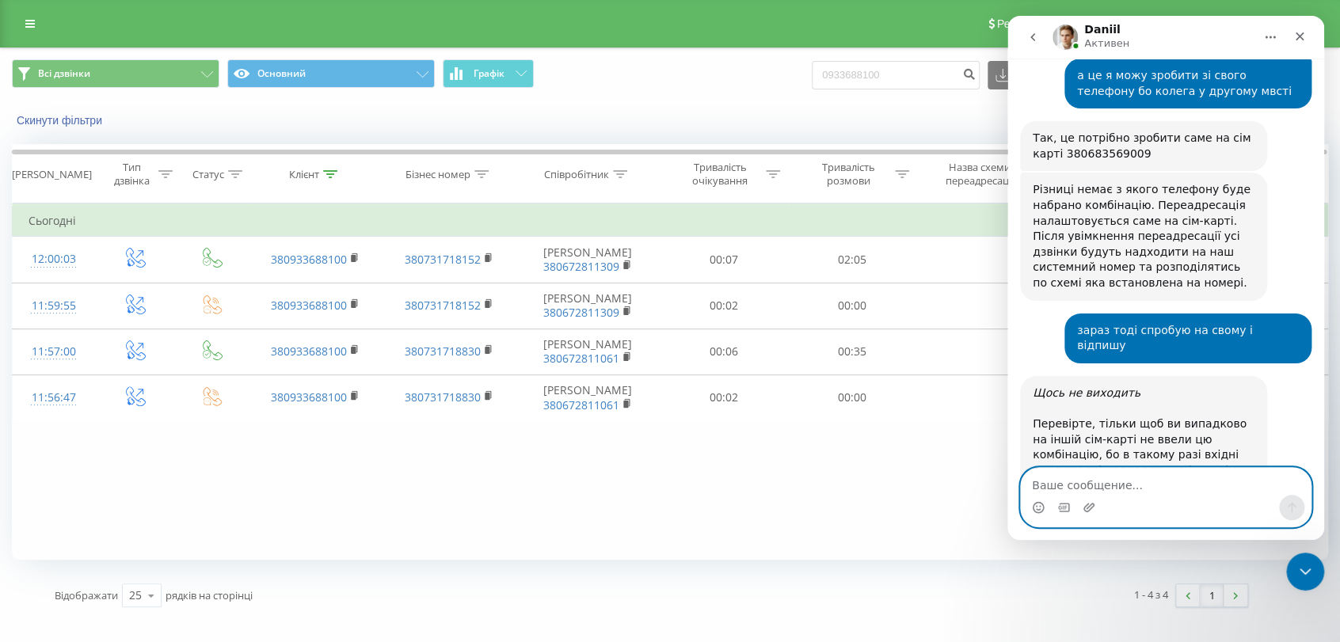
scroll to position [2659, 0]
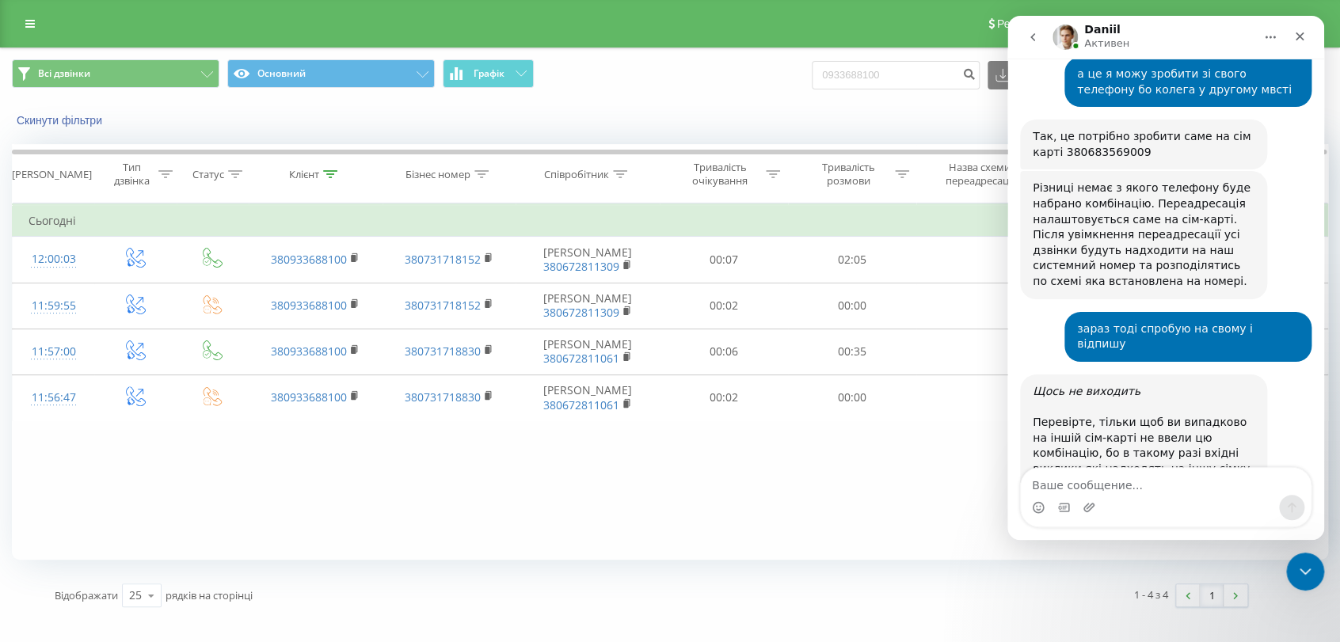
drag, startPoint x: 1112, startPoint y: 416, endPoint x: 1070, endPoint y: 415, distance: 42.0
copy div "##002#"
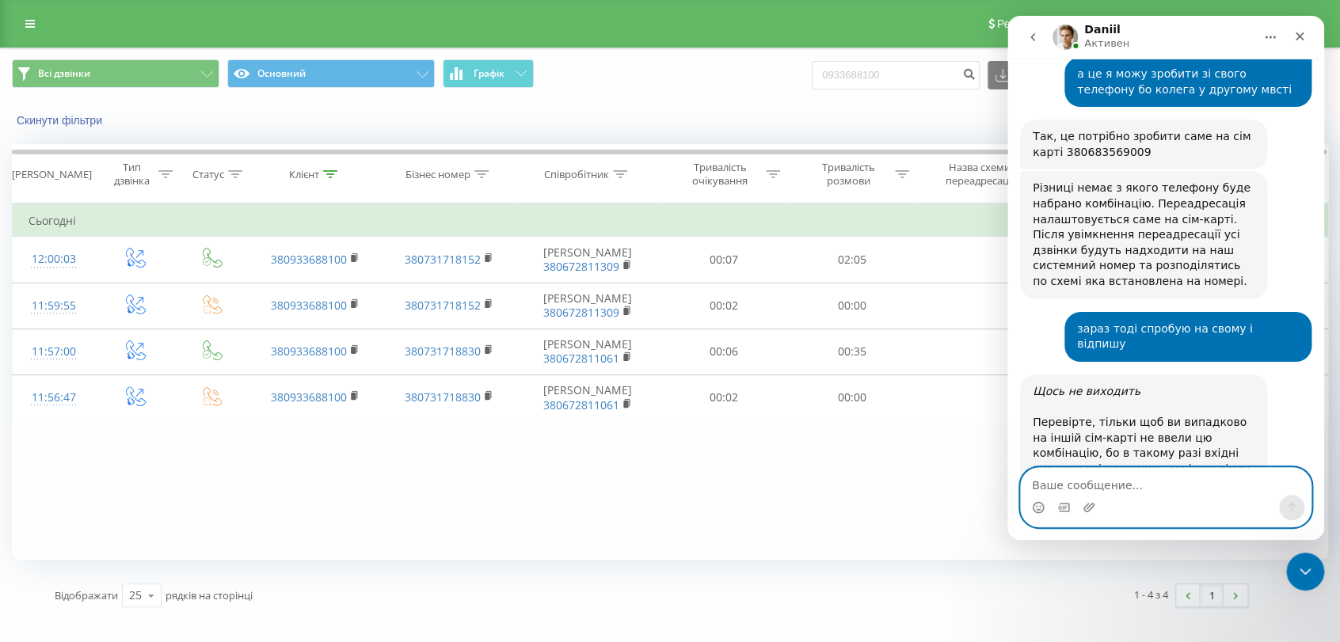
click at [1131, 489] on textarea "Ваше сообщение..." at bounding box center [1166, 481] width 290 height 27
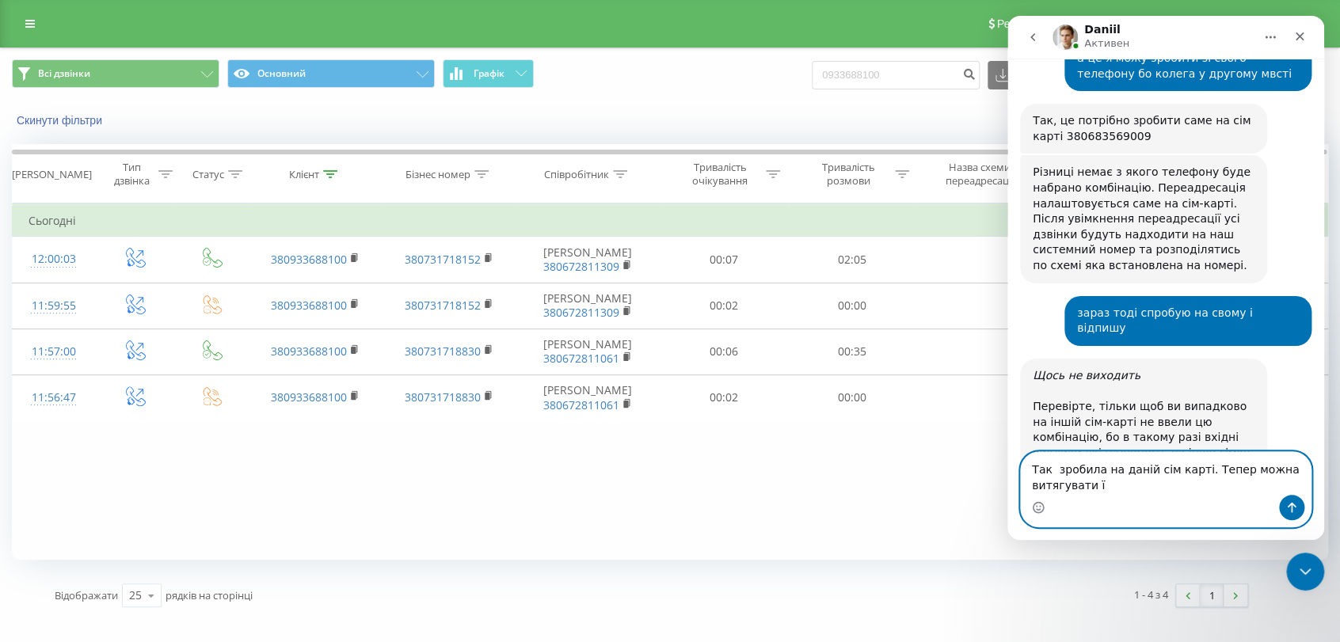
type textarea "Так зробила на даній сім карті. Тепер можна витягувати її"
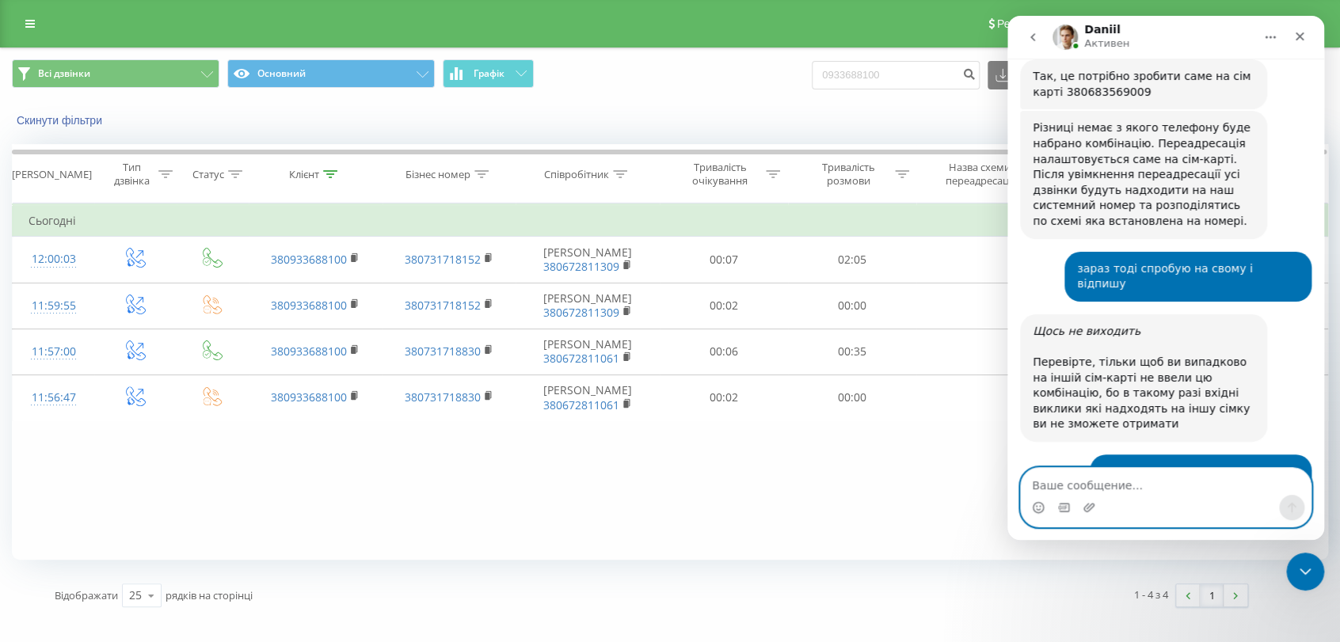
scroll to position [2722, 0]
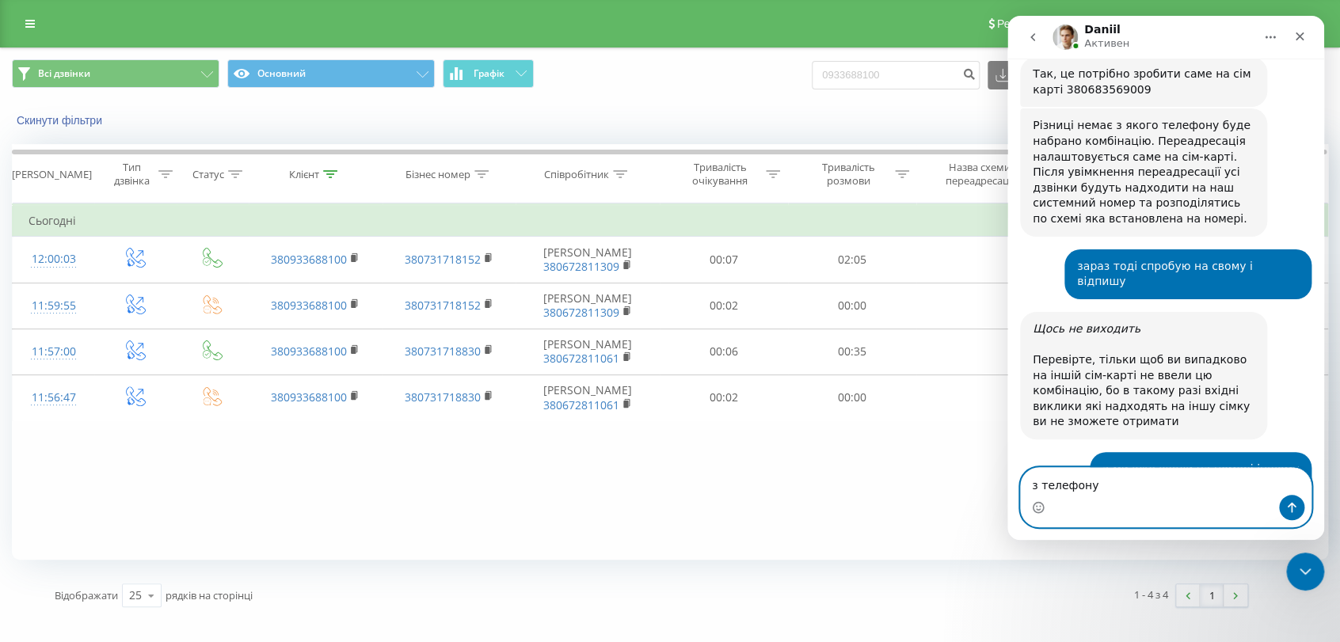
type textarea "з телефону?"
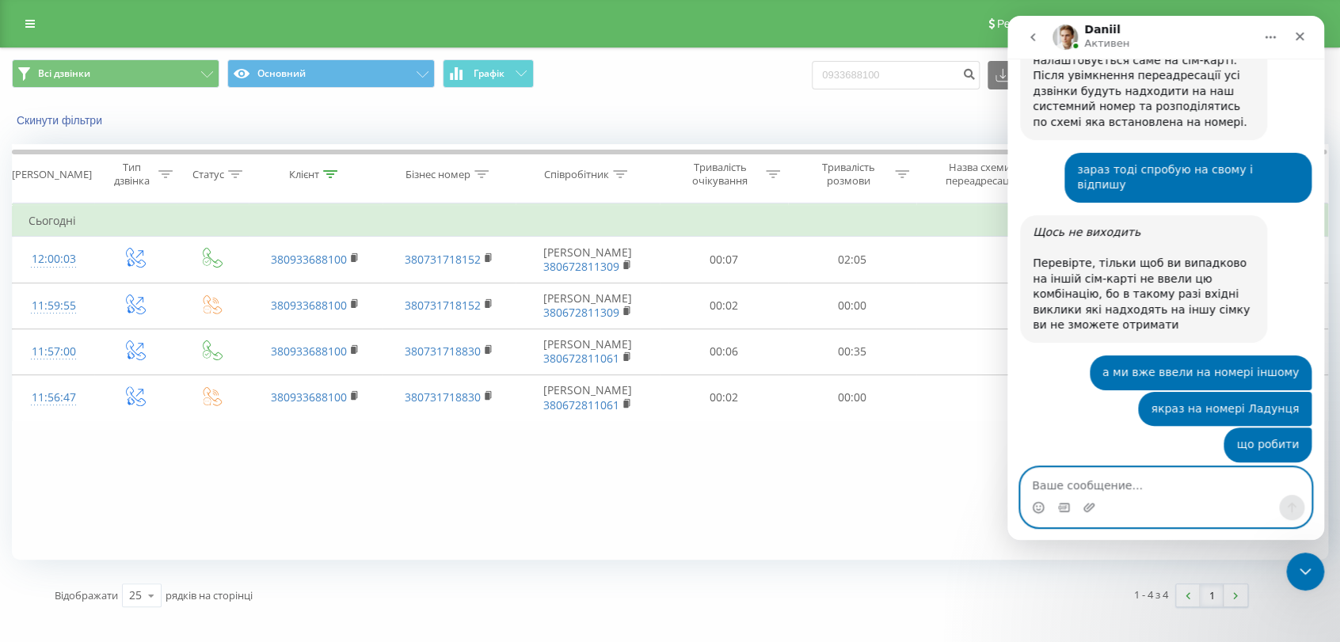
scroll to position [2821, 0]
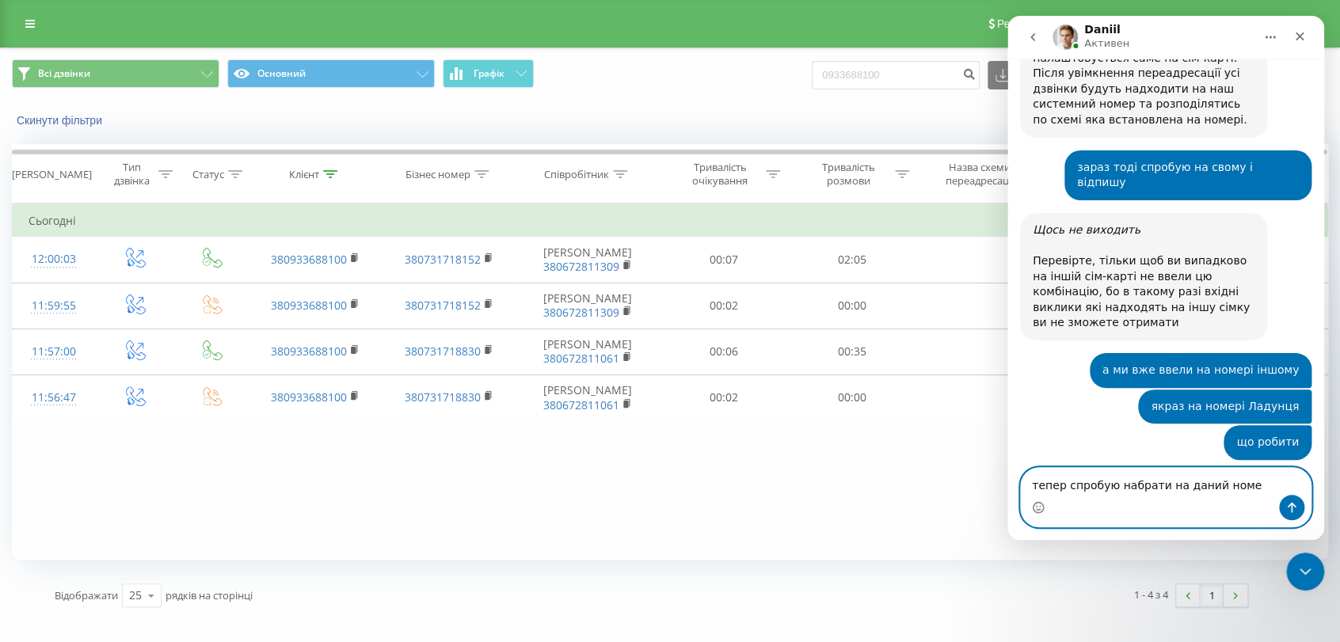
type textarea "тепер спробую набрати на даний номер"
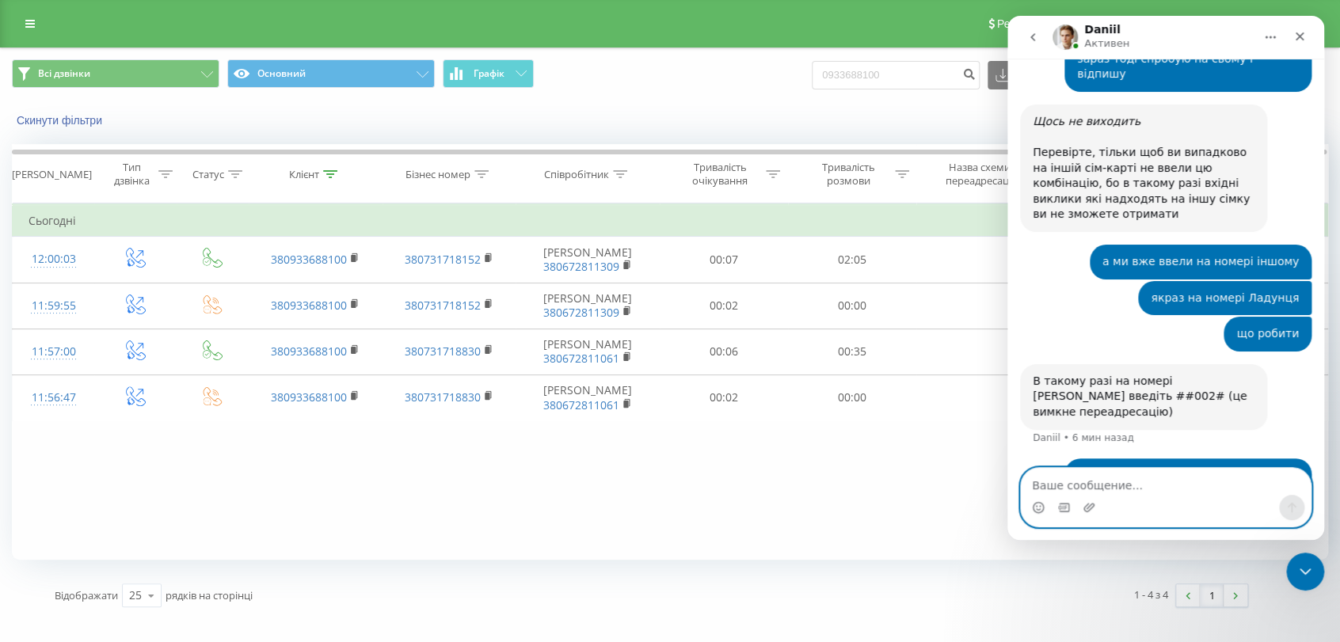
scroll to position [2931, 0]
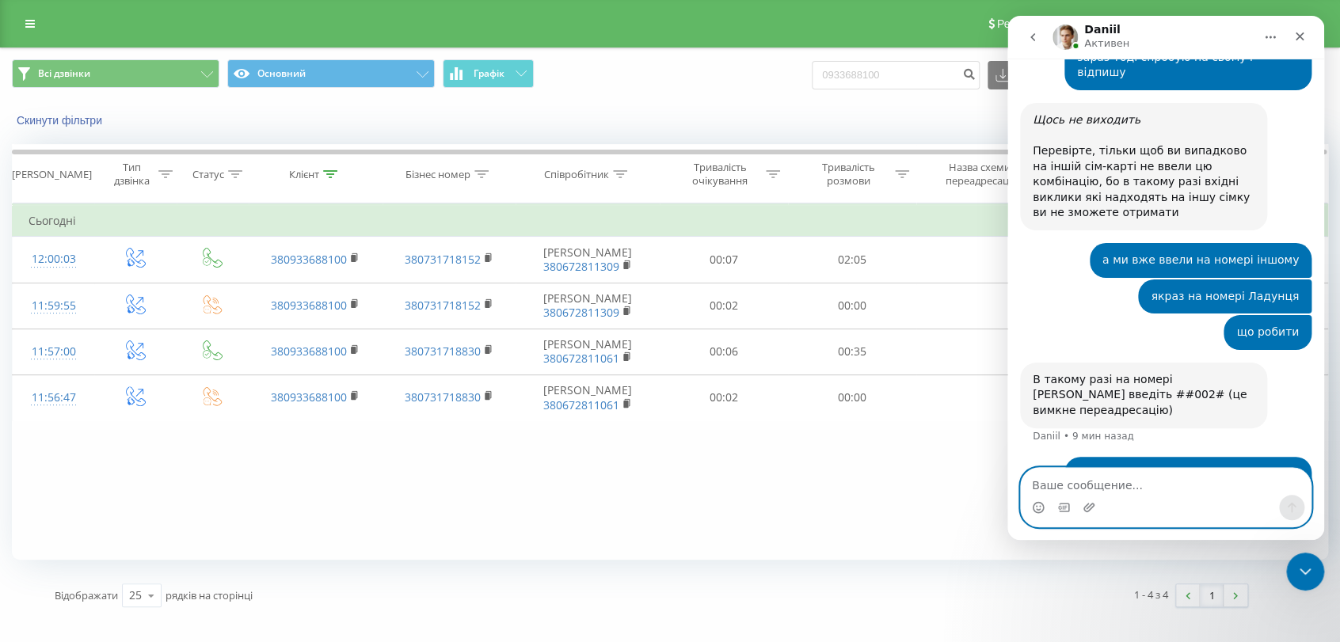
click at [1169, 493] on textarea "Ваше сообщение..." at bounding box center [1166, 481] width 290 height 27
type textarea "Все працює . Дякую. За допомогу"
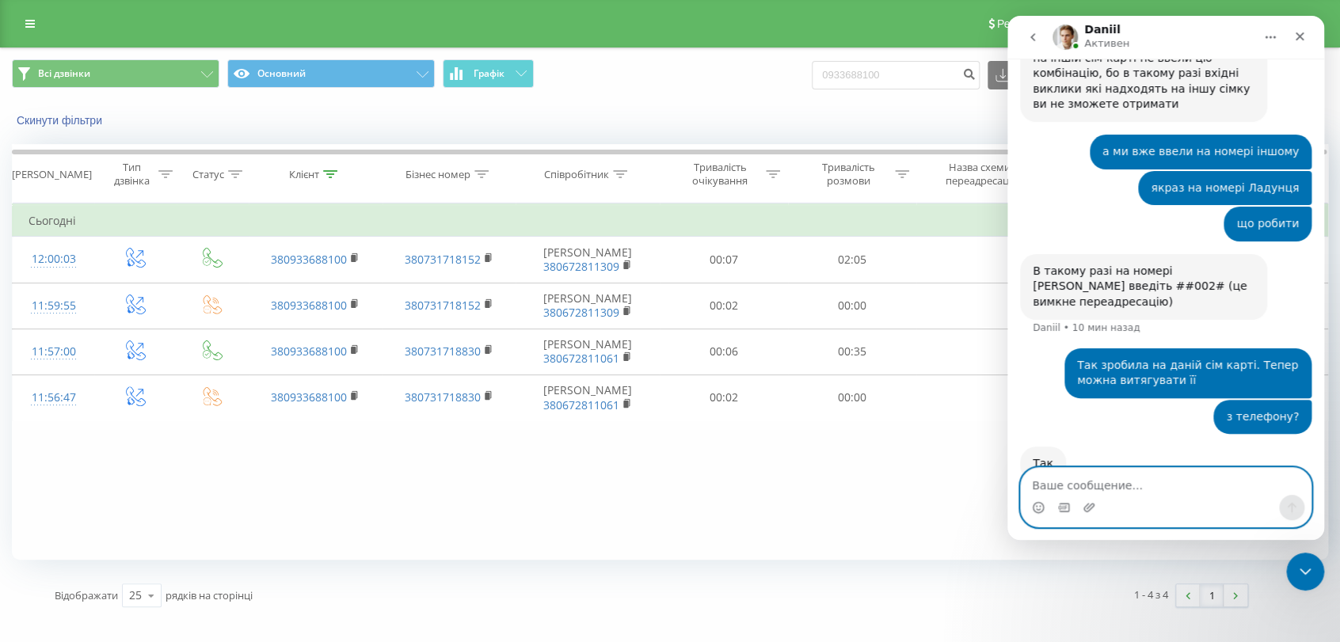
scroll to position [3041, 0]
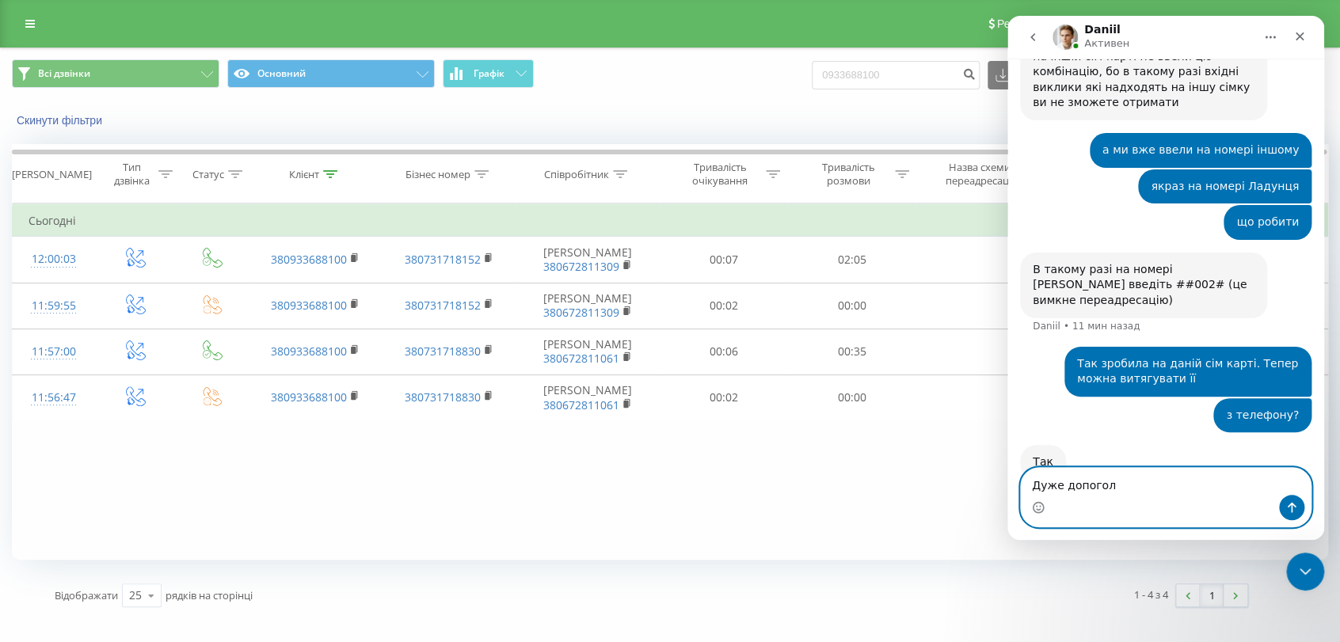
type textarea "Дуже допоголи"
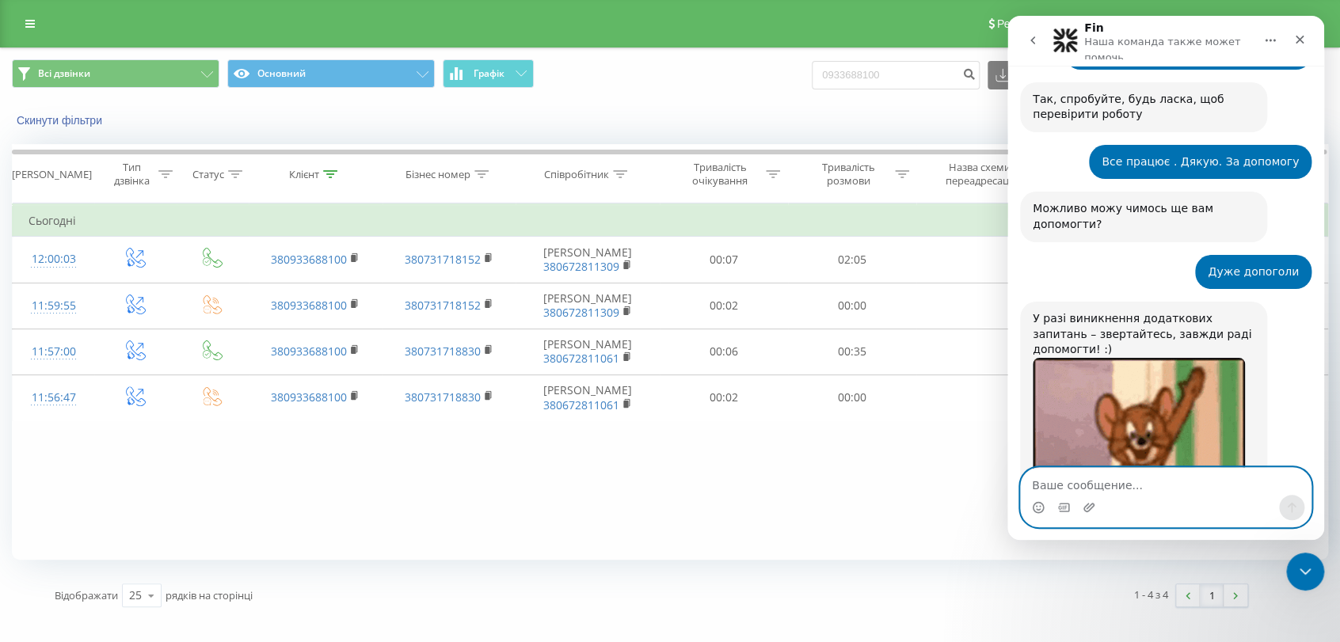
scroll to position [3535, 0]
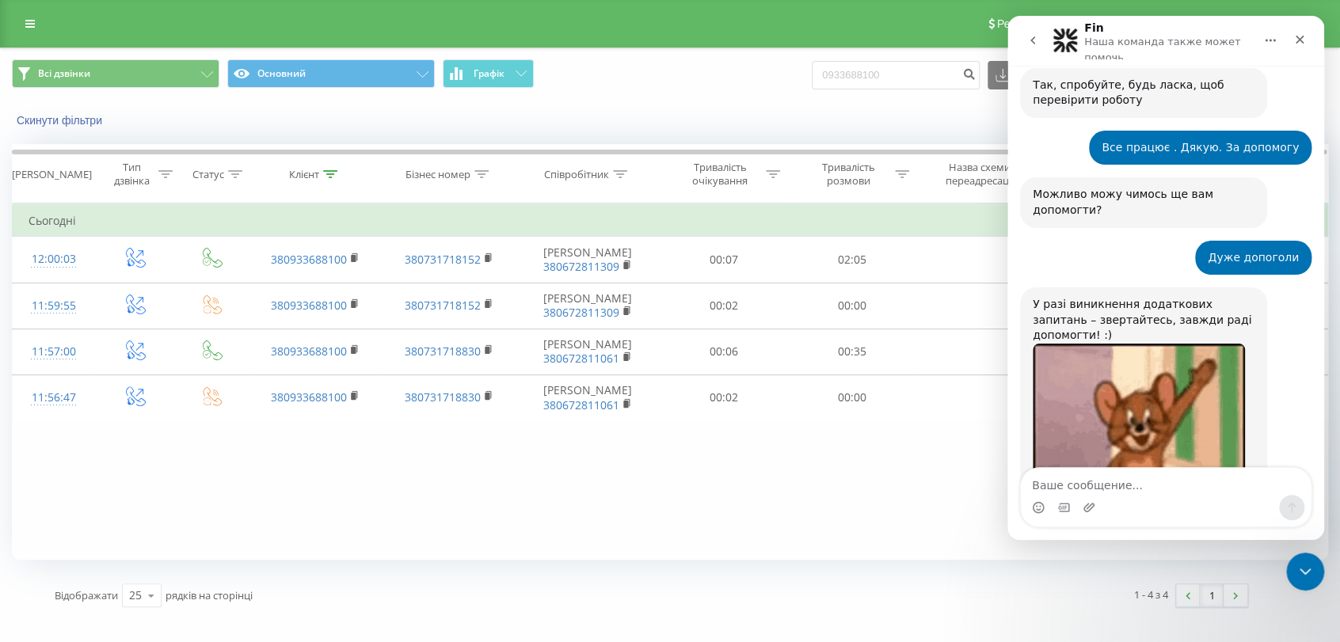
click at [744, 557] on div "Фільтрувати за умовою Дорівнює Введіть значення Скасувати OK Фільтрувати за умо…" at bounding box center [670, 381] width 1316 height 356
click at [506, 477] on div "Фільтрувати за умовою Дорівнює Введіть значення Скасувати OK Фільтрувати за умо…" at bounding box center [670, 381] width 1316 height 356
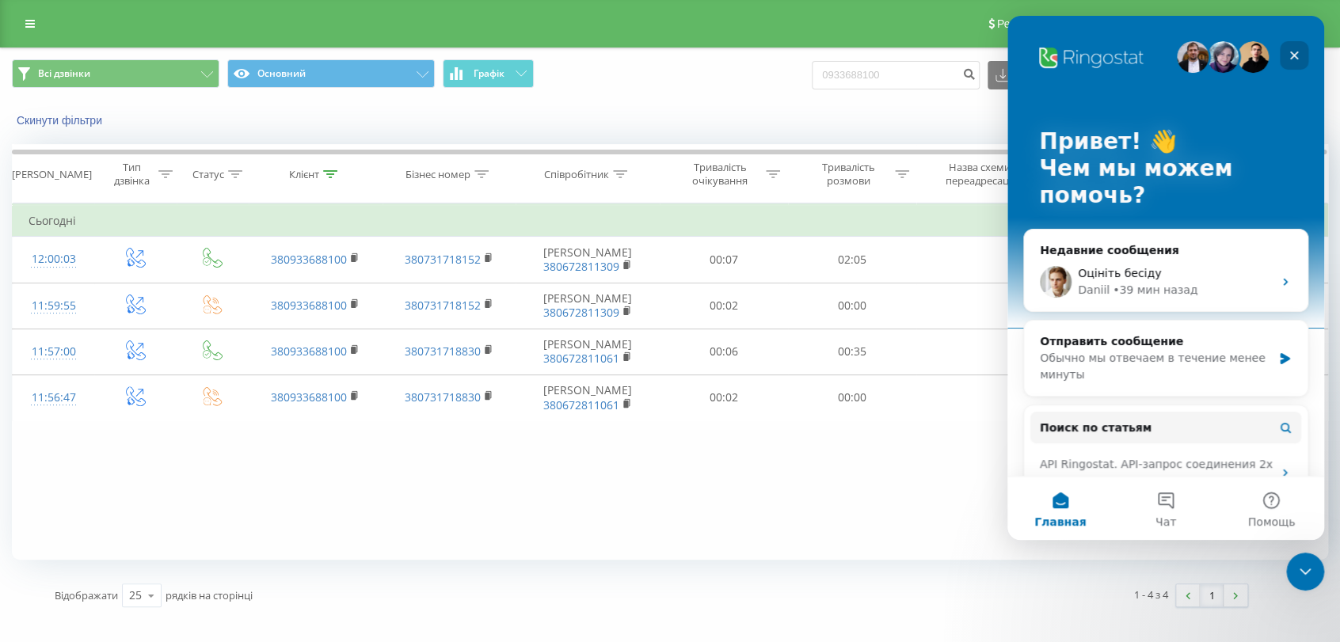
click at [1291, 52] on icon "Закрыть" at bounding box center [1293, 55] width 13 height 13
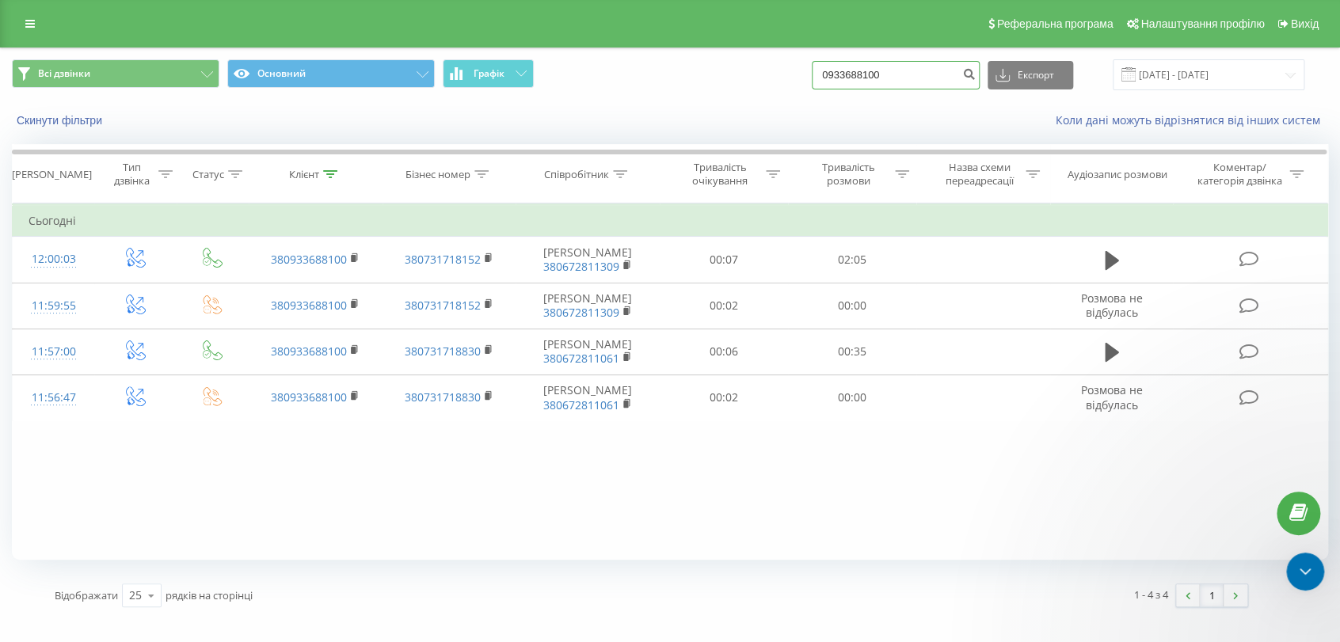
click at [928, 65] on input "0933688100" at bounding box center [896, 75] width 168 height 29
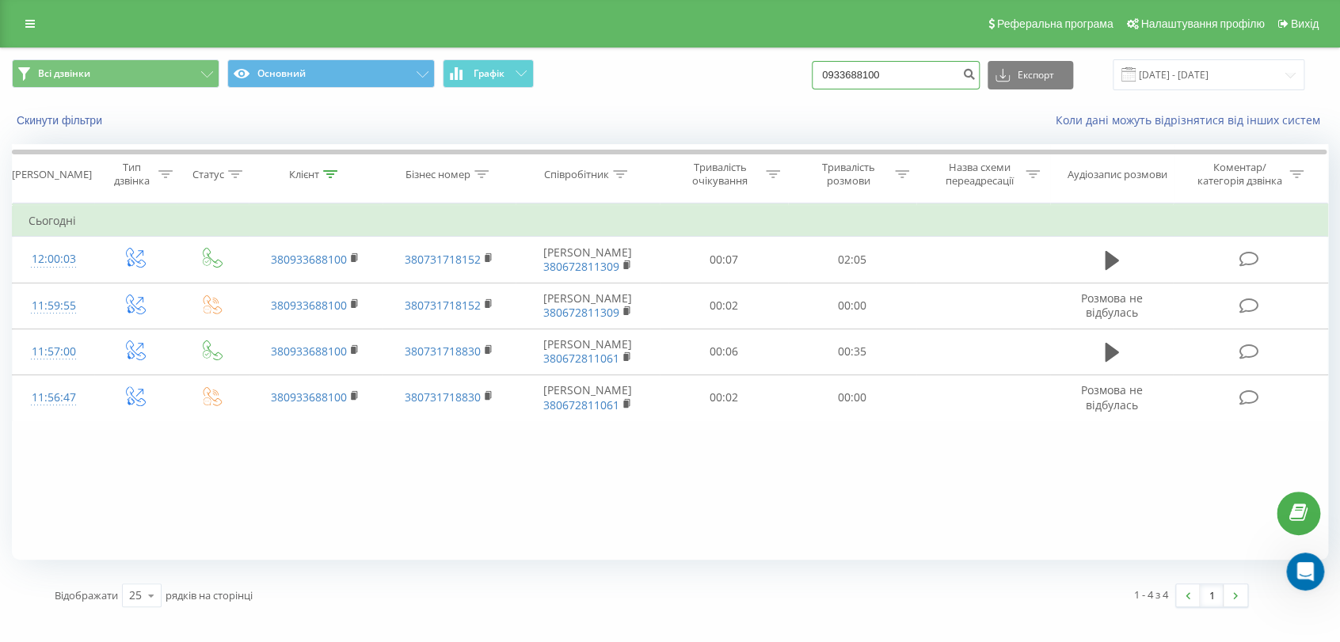
scroll to position [0, 0]
type input "0"
type input "380956356706"
click at [975, 74] on icon "submit" at bounding box center [968, 72] width 13 height 10
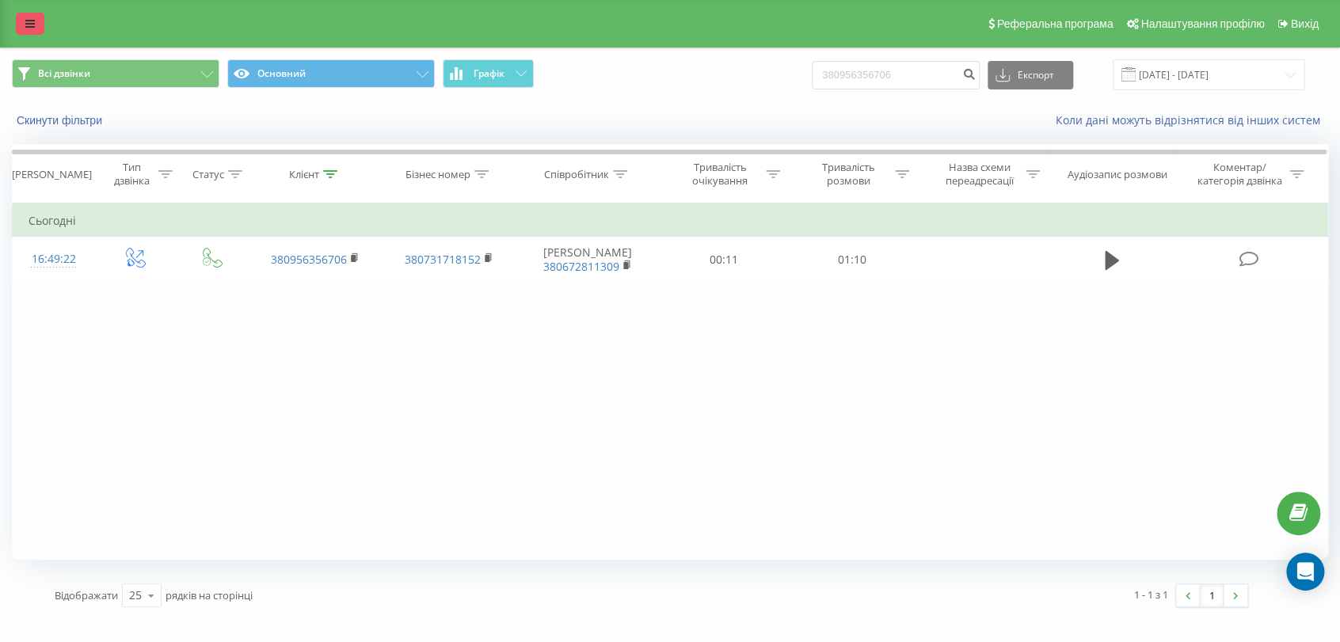
click at [32, 27] on icon at bounding box center [30, 23] width 10 height 11
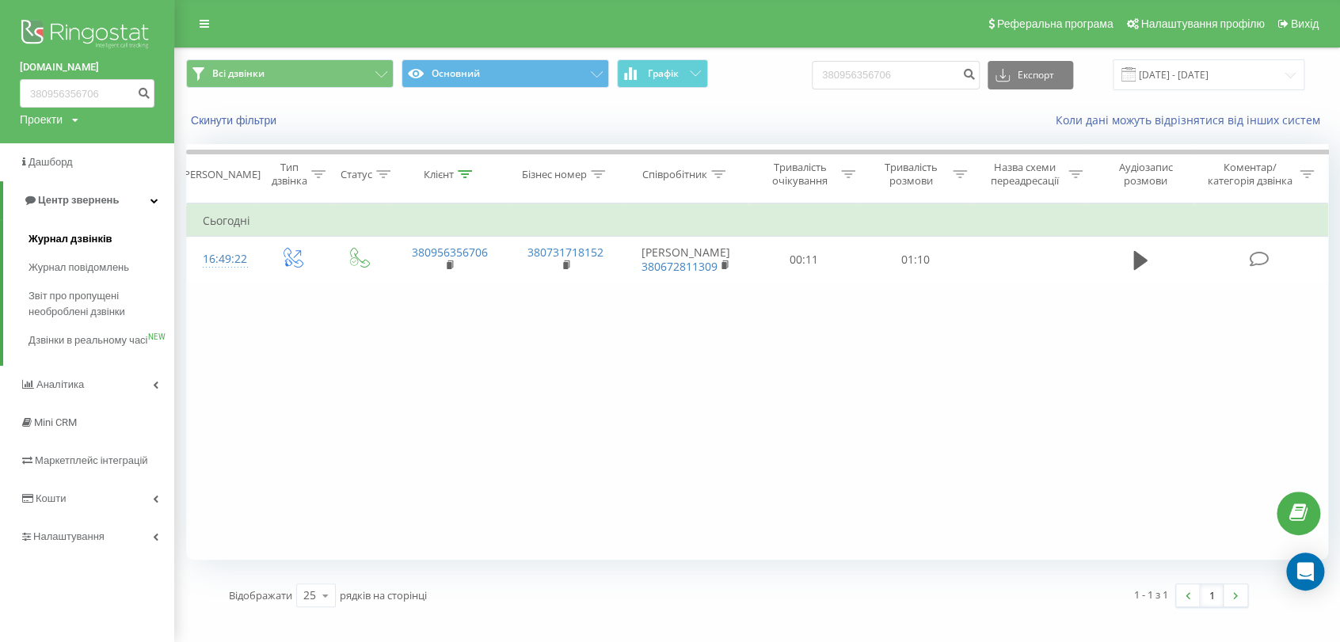
click at [107, 245] on span "Журнал дзвінків" at bounding box center [71, 239] width 84 height 16
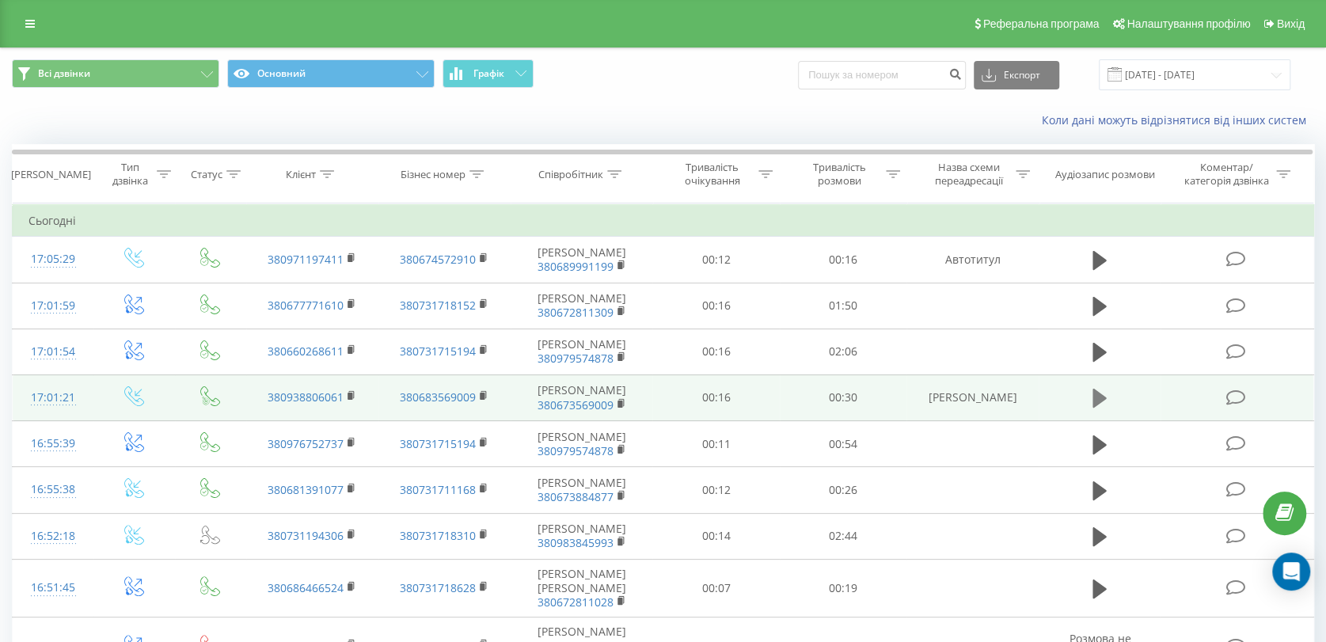
click at [1108, 410] on button at bounding box center [1100, 398] width 24 height 24
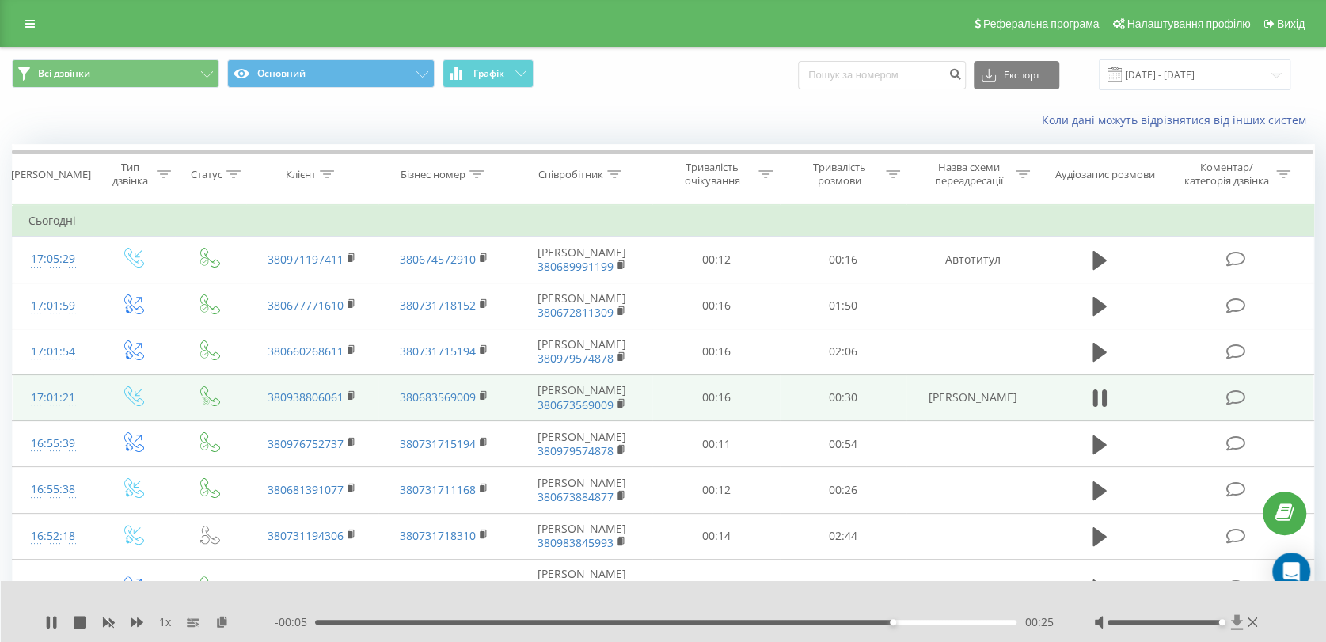
drag, startPoint x: 1165, startPoint y: 621, endPoint x: 1235, endPoint y: 622, distance: 70.5
click at [1234, 622] on div at bounding box center [1177, 622] width 167 height 16
drag, startPoint x: 925, startPoint y: 624, endPoint x: 828, endPoint y: 623, distance: 96.6
click at [828, 623] on div "- 00:03 00:27 00:27" at bounding box center [665, 622] width 780 height 16
click at [48, 618] on icon at bounding box center [51, 622] width 13 height 13
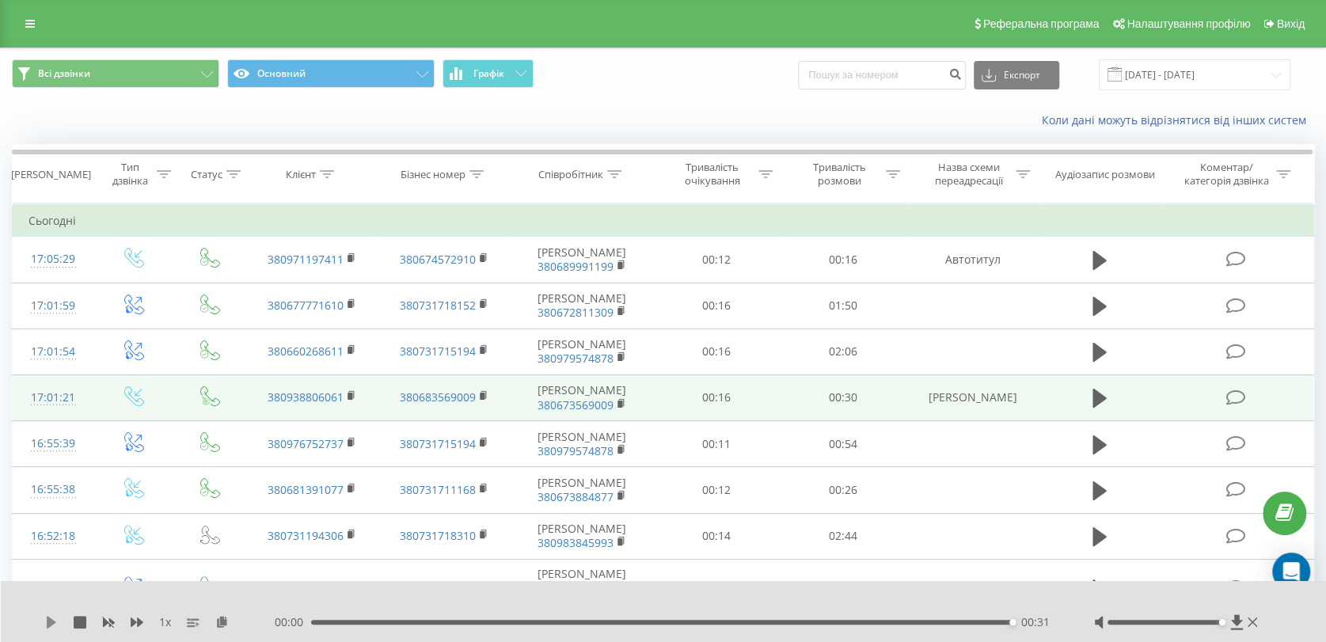
click at [53, 621] on icon at bounding box center [52, 622] width 10 height 13
click at [47, 618] on icon at bounding box center [52, 622] width 10 height 13
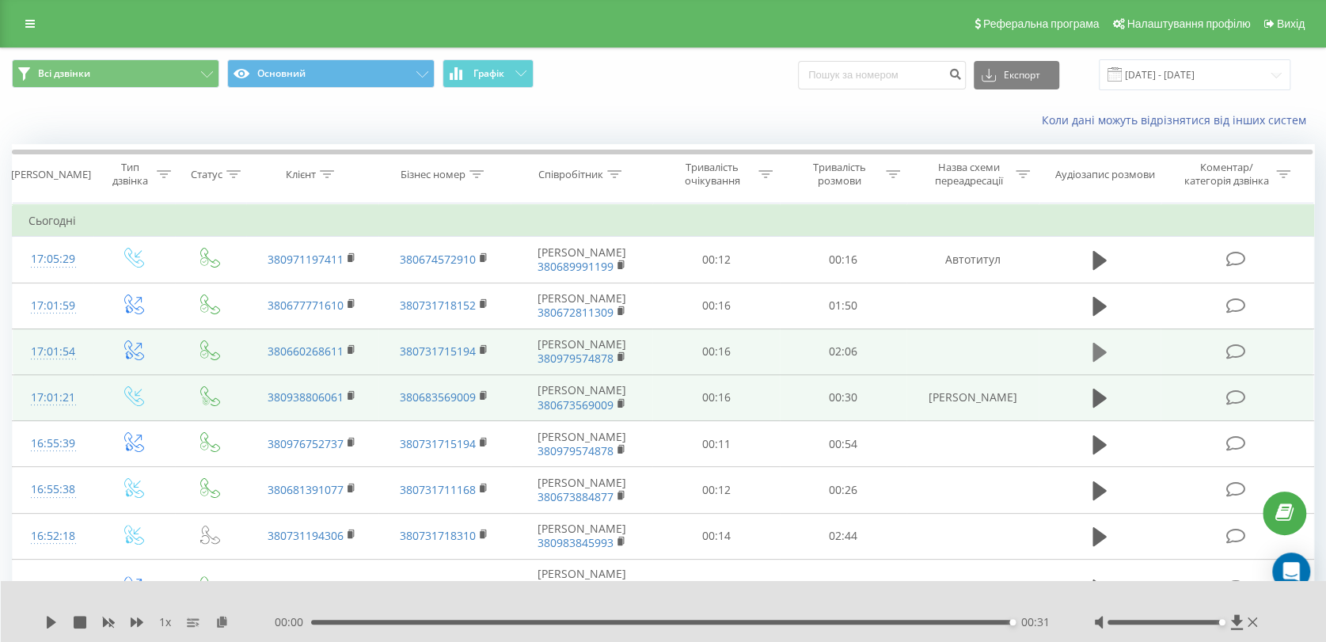
click at [1100, 354] on icon at bounding box center [1100, 352] width 14 height 19
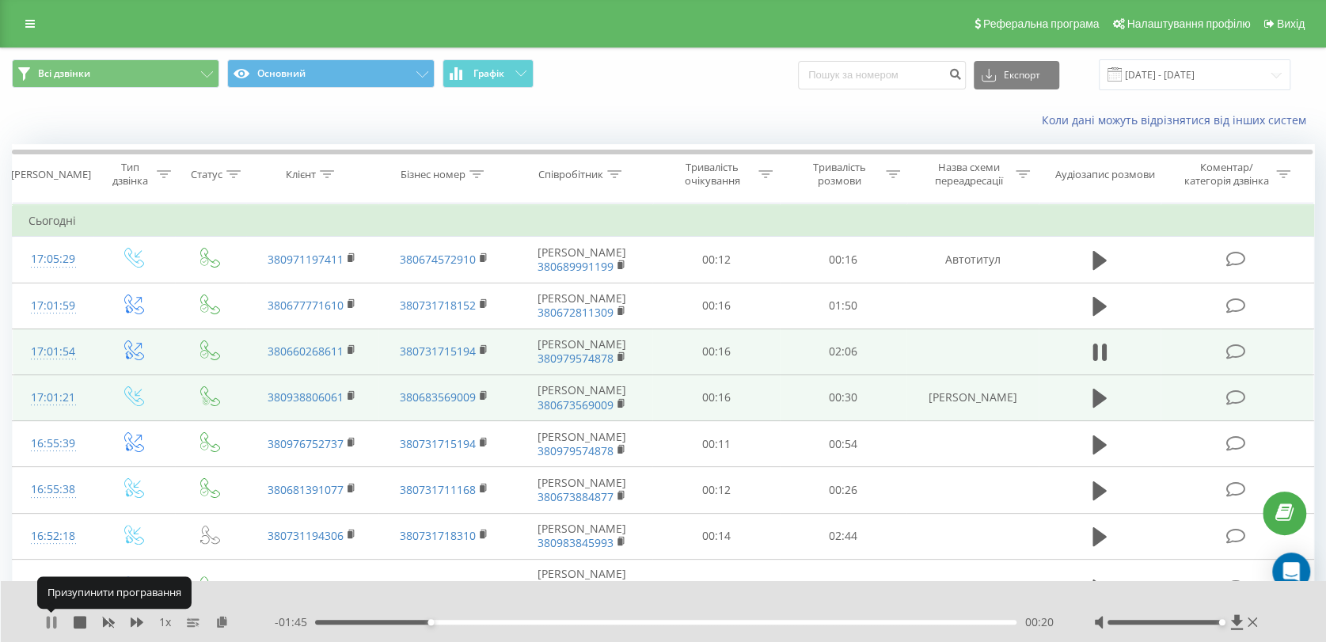
click at [51, 621] on icon at bounding box center [51, 622] width 13 height 13
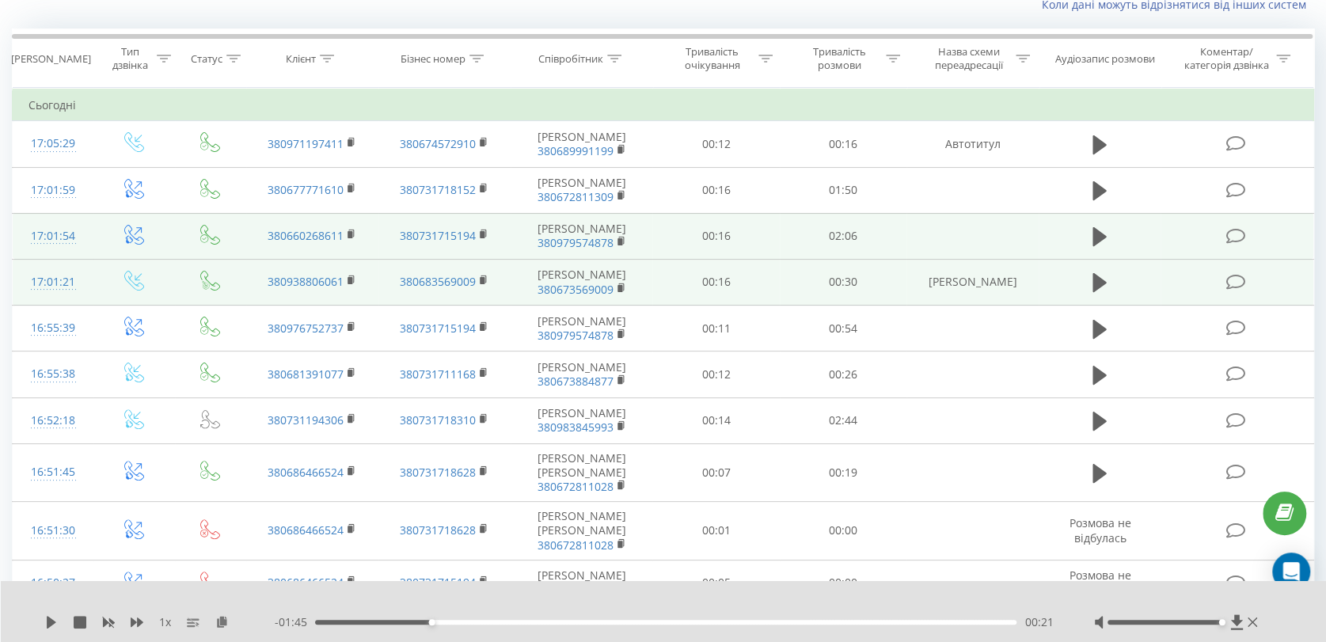
scroll to position [88, 0]
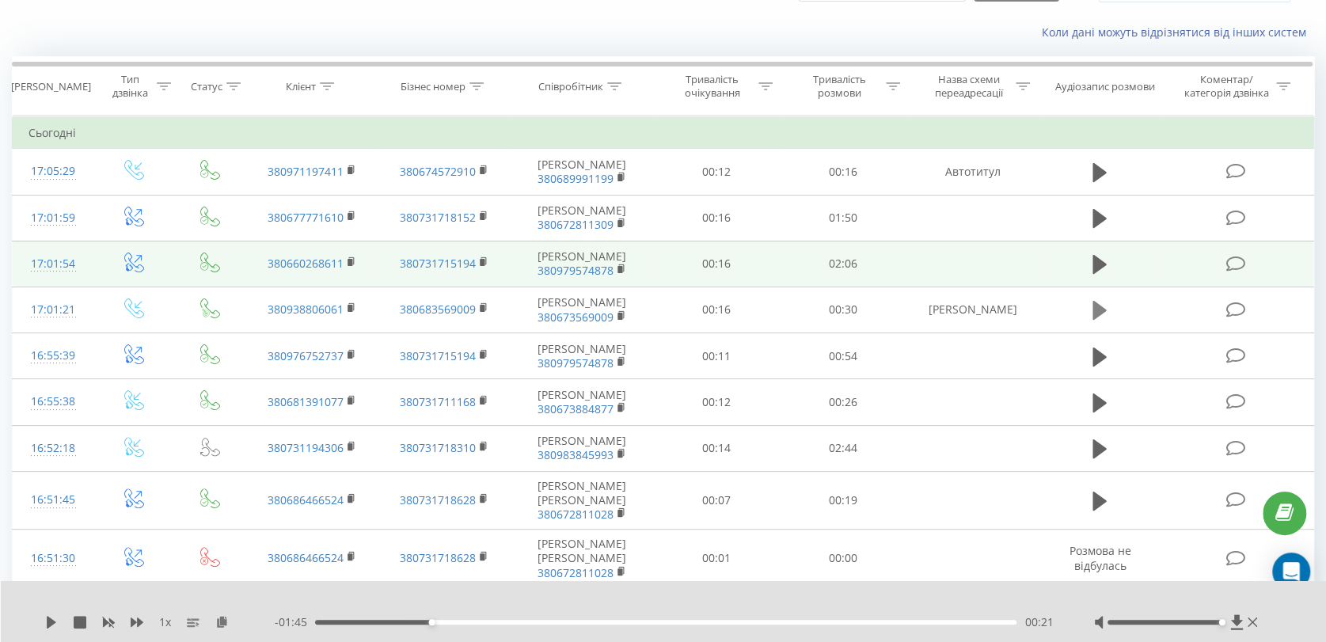
click at [1102, 320] on icon at bounding box center [1100, 310] width 14 height 19
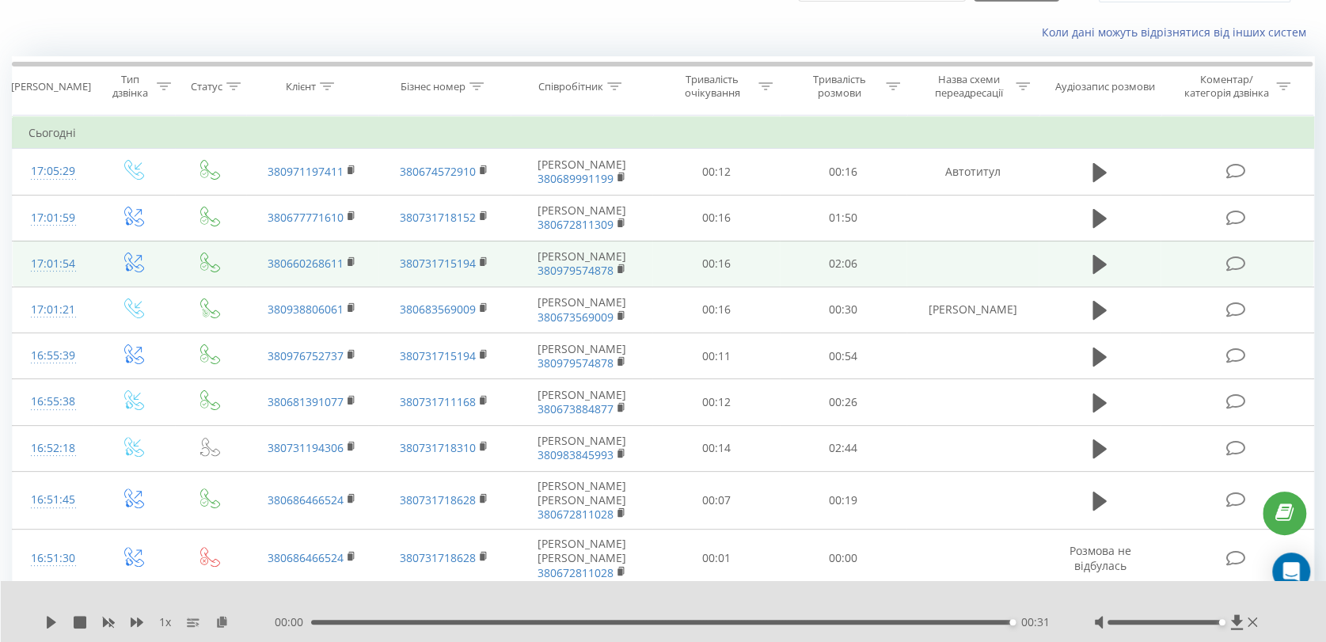
scroll to position [0, 0]
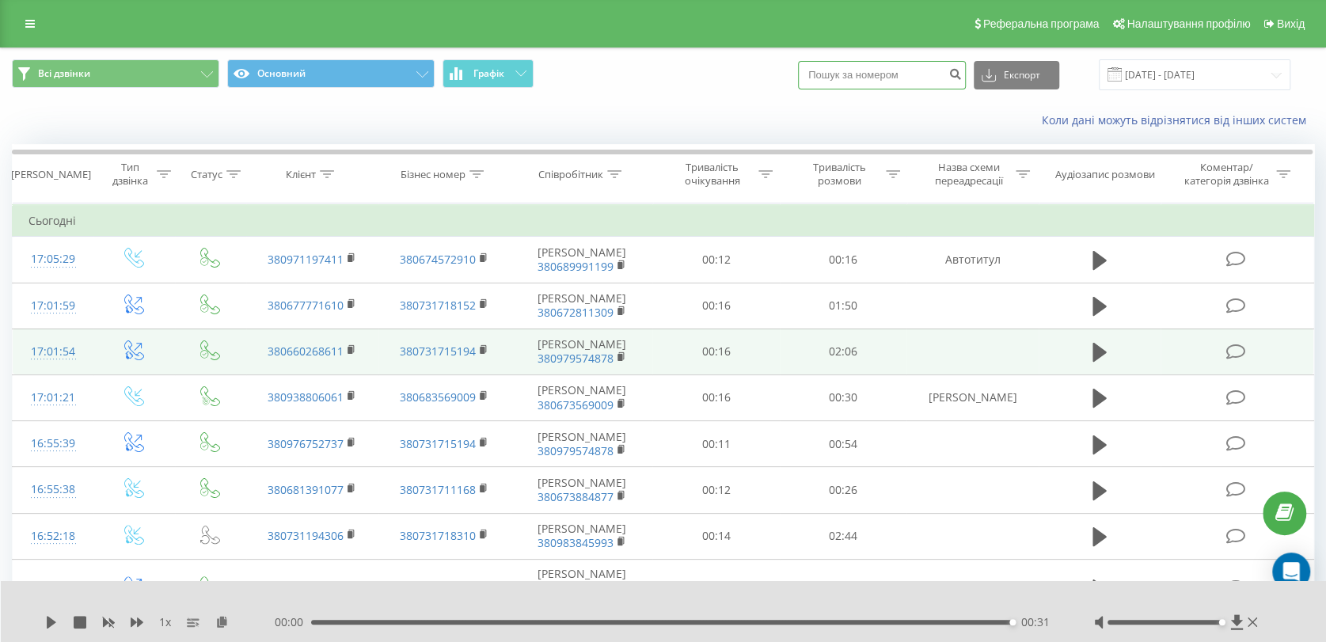
click at [931, 72] on input at bounding box center [882, 75] width 168 height 29
paste input "0980580867"
click at [827, 75] on input "0980580867" at bounding box center [882, 75] width 168 height 29
type input "380980580867"
click at [962, 70] on icon "submit" at bounding box center [955, 72] width 13 height 10
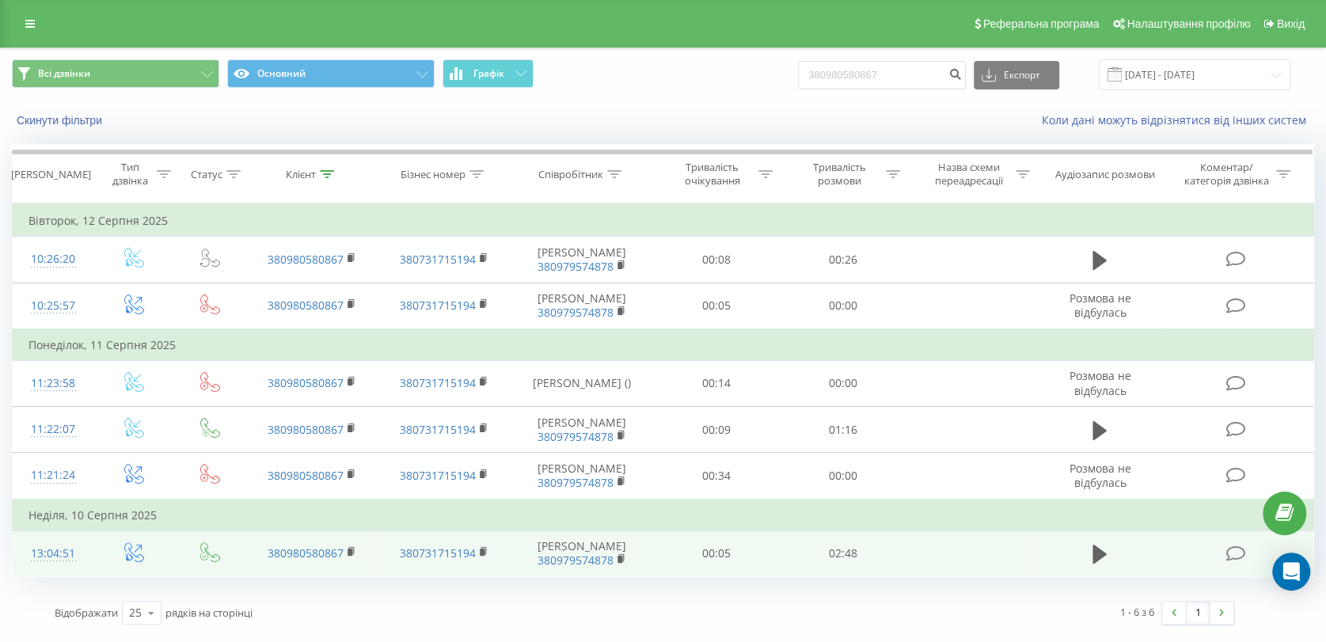
scroll to position [54, 0]
click at [1096, 553] on icon at bounding box center [1100, 554] width 14 height 19
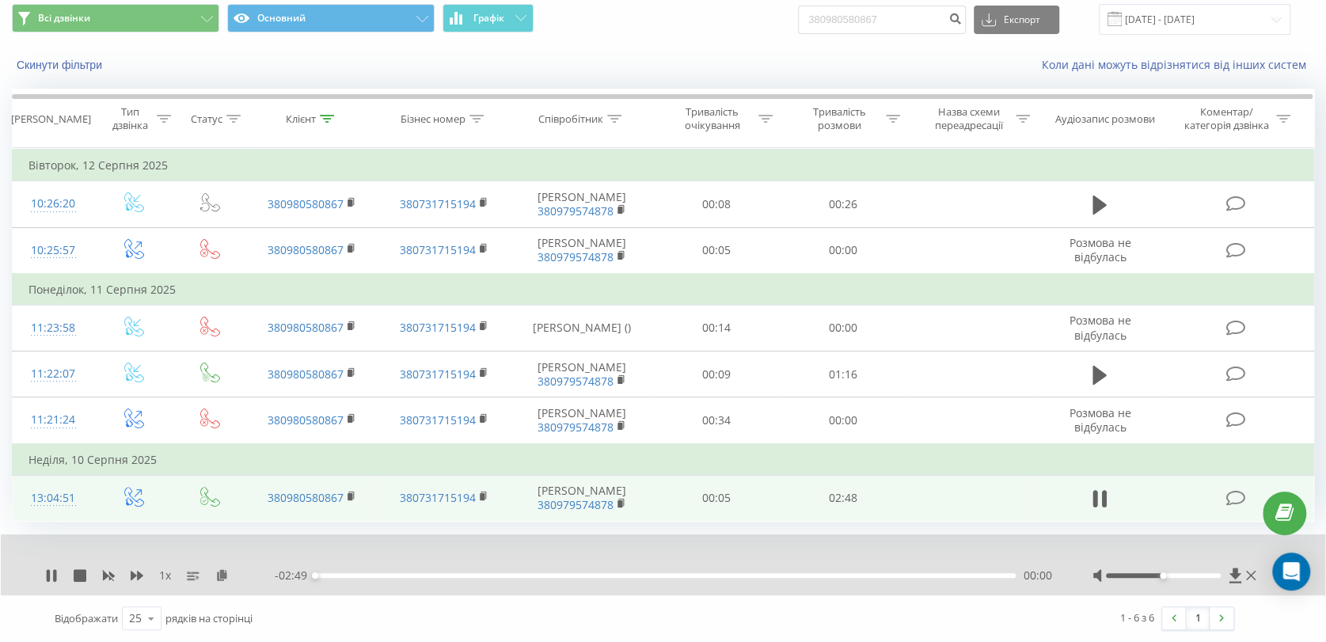
scroll to position [115, 0]
drag, startPoint x: 1164, startPoint y: 575, endPoint x: 1215, endPoint y: 574, distance: 50.7
click at [1215, 574] on div at bounding box center [1163, 575] width 114 height 5
click at [51, 576] on icon at bounding box center [51, 575] width 13 height 13
click at [221, 573] on icon at bounding box center [221, 574] width 13 height 11
